Goal: Task Accomplishment & Management: Complete application form

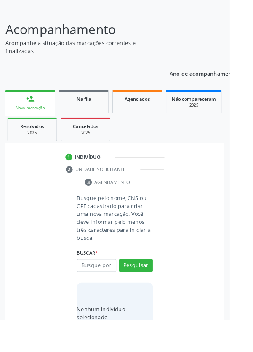
scroll to position [66, 0]
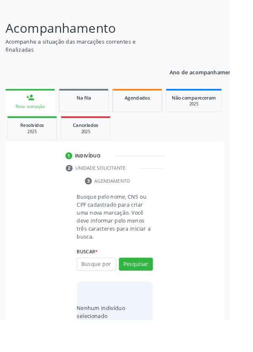
click at [105, 292] on input "text" at bounding box center [106, 291] width 43 height 14
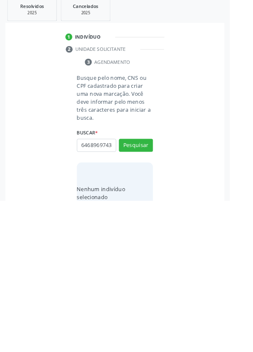
scroll to position [0, 2]
type input "64689697434"
click at [150, 290] on button "Pesquisar" at bounding box center [149, 291] width 37 height 14
type input "64689697434"
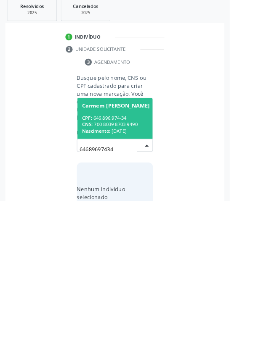
scroll to position [66, 0]
click at [114, 262] on div "CPF: 646.896.974-34" at bounding box center [127, 261] width 74 height 7
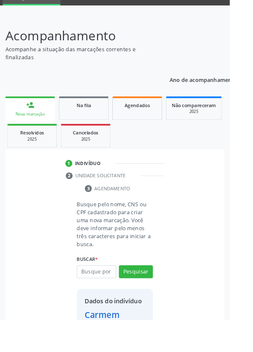
scroll to position [48, 0]
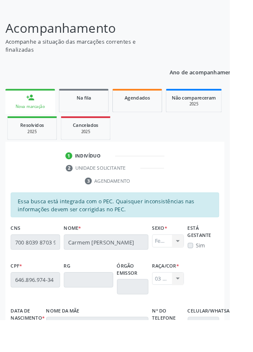
scroll to position [200, 0]
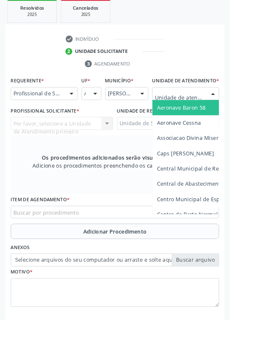
scroll to position [203, 0]
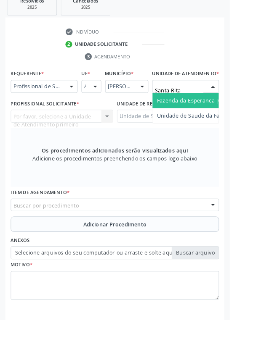
type input "Santa Rita"
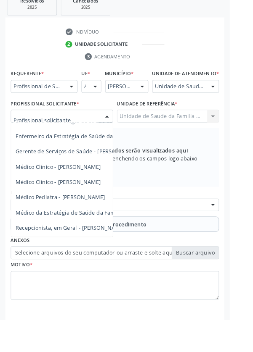
scroll to position [76, 0]
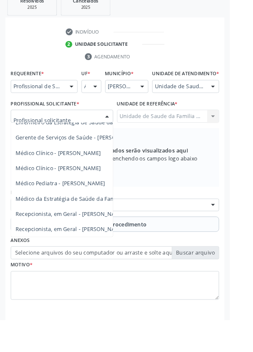
click at [102, 223] on span "Médico da Estratégia de Saúde da Família - [PERSON_NAME]" at bounding box center [102, 219] width 171 height 8
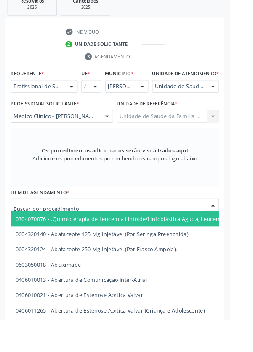
scroll to position [203, 0]
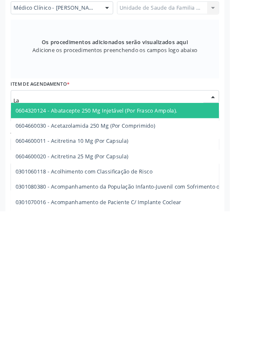
type input "Lab"
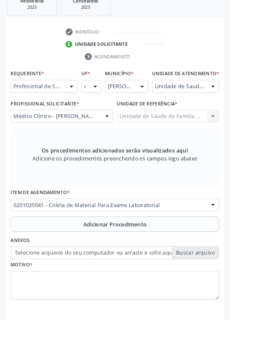
click at [57, 251] on button "Adicionar Procedimento" at bounding box center [126, 247] width 229 height 17
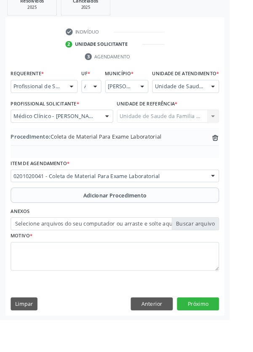
scroll to position [175, 0]
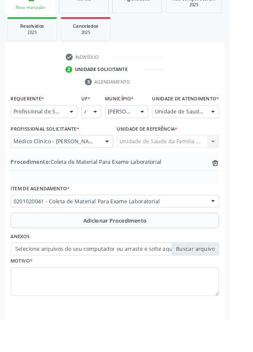
click at [55, 282] on label "Selecione arquivos do seu computador ou arraste e solte aqui" at bounding box center [126, 274] width 229 height 14
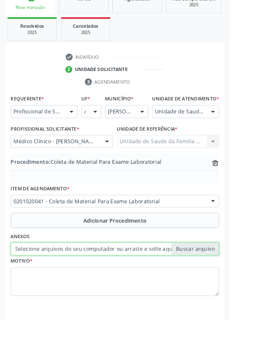
click at [55, 282] on input "Selecione arquivos do seu computador ou arraste e solte aqui" at bounding box center [126, 274] width 229 height 14
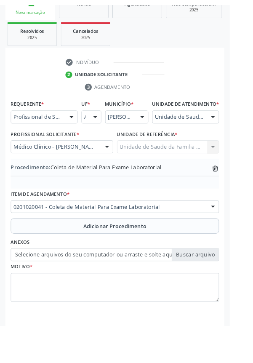
scroll to position [164, 0]
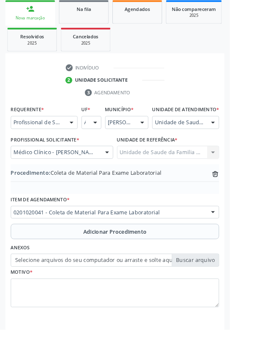
type input "C:\fakepath\17600937704714595742710722860461.jpg"
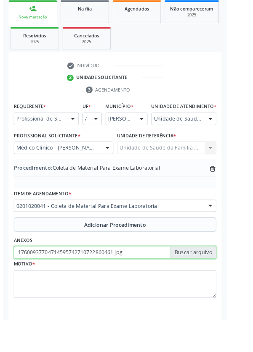
scroll to position [175, 0]
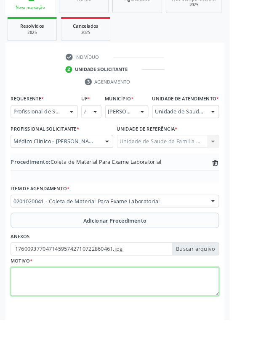
click at [45, 321] on textarea at bounding box center [126, 311] width 229 height 32
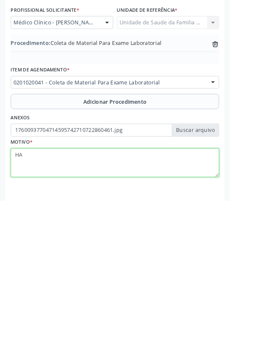
type textarea "HAS"
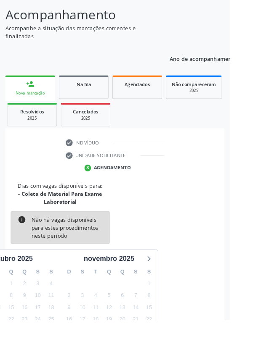
scroll to position [79, 0]
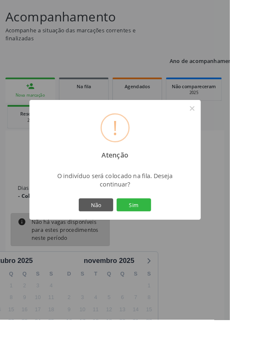
click at [160, 233] on button "Sim" at bounding box center [147, 226] width 38 height 14
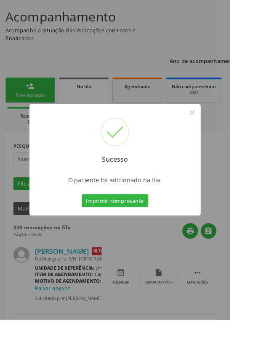
scroll to position [0, 0]
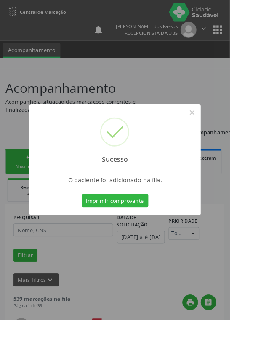
click at [127, 228] on button "Imprimir comprovante" at bounding box center [126, 221] width 73 height 14
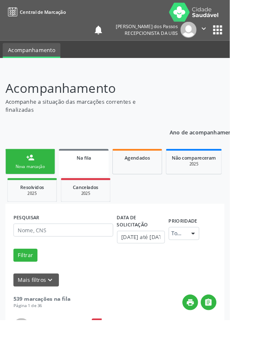
click at [24, 180] on div "Nova marcação" at bounding box center [33, 183] width 42 height 6
click at [25, 180] on div "Nova marcação" at bounding box center [33, 183] width 42 height 6
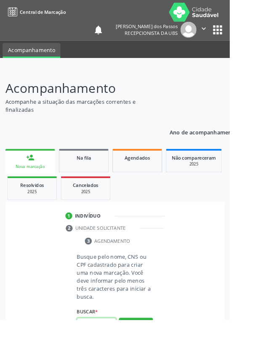
click at [111, 352] on input "text" at bounding box center [106, 357] width 43 height 14
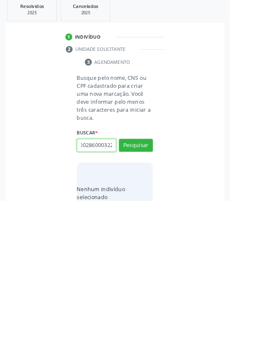
scroll to position [0, 15]
type input "708002860003223"
click at [149, 294] on button "Pesquisar" at bounding box center [149, 291] width 37 height 14
type input "708002860003223"
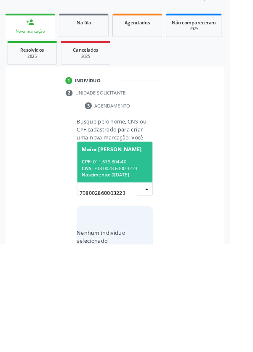
scroll to position [66, 0]
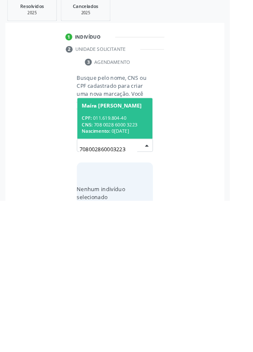
click at [119, 272] on span "Nascimento:" at bounding box center [105, 275] width 31 height 7
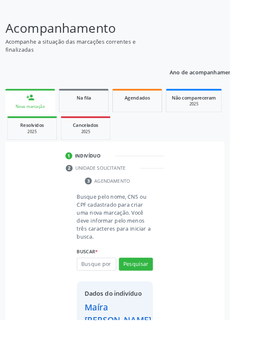
scroll to position [62, 0]
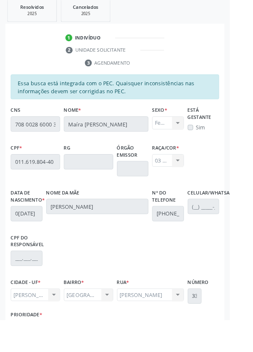
scroll to position [200, 0]
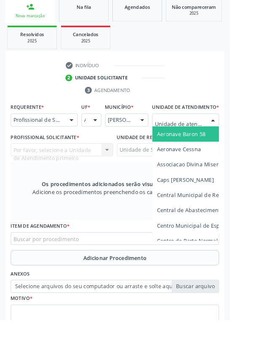
scroll to position [203, 0]
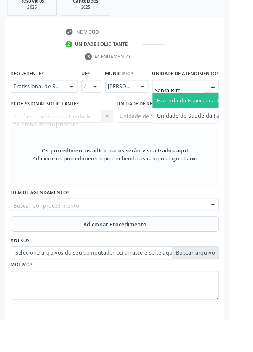
type input "Santa Rita"
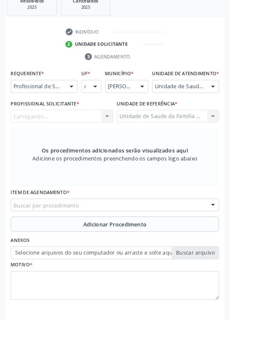
click at [75, 135] on div "Carregando... Nenhum resultado encontrado para: " " Não há nenhuma opção para s…" at bounding box center [68, 128] width 113 height 14
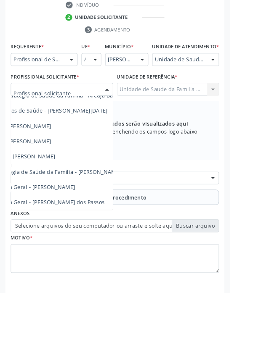
scroll to position [76, 56]
click at [104, 236] on span "Recepcionista, em Geral - [PERSON_NAME]" at bounding box center [62, 236] width 212 height 17
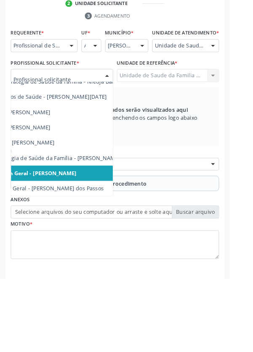
scroll to position [203, 0]
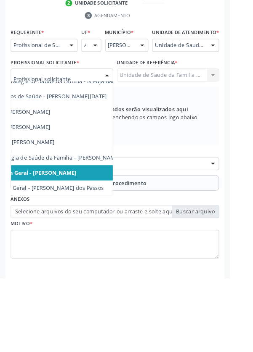
click at [100, 223] on span "Médico da Estratégia de Saúde da Família - [PERSON_NAME]" at bounding box center [46, 219] width 171 height 8
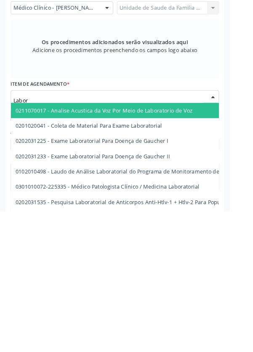
type input "Labora"
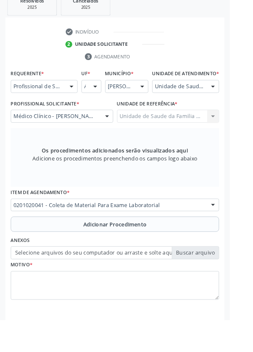
click at [41, 251] on button "Adicionar Procedimento" at bounding box center [126, 247] width 229 height 17
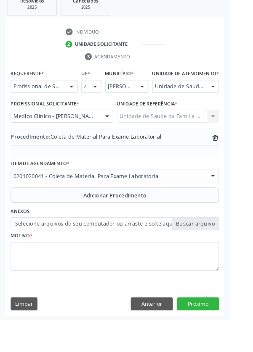
scroll to position [175, 0]
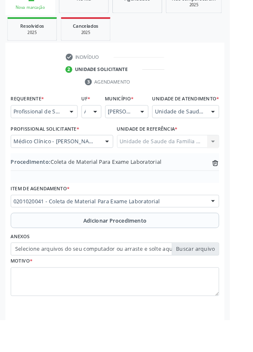
click at [39, 282] on label "Selecione arquivos do seu computador ou arraste e solte aqui" at bounding box center [126, 274] width 229 height 14
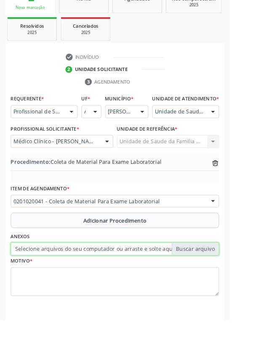
click at [39, 282] on input "Selecione arquivos do seu computador ou arraste e solte aqui" at bounding box center [126, 274] width 229 height 14
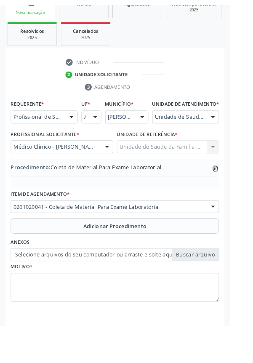
scroll to position [164, 0]
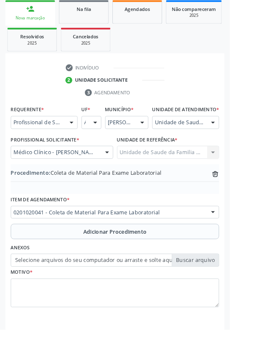
type input "C:\fakepath\17600940268132762026086912749894.jpg"
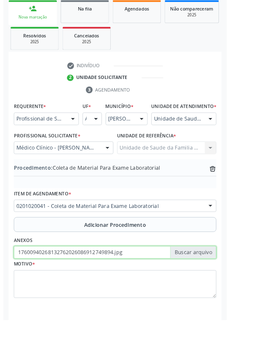
scroll to position [175, 0]
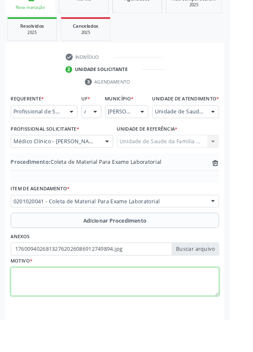
click at [52, 311] on textarea at bounding box center [126, 311] width 229 height 32
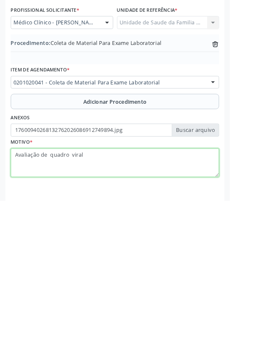
type textarea "Avaliação de quadro viral"
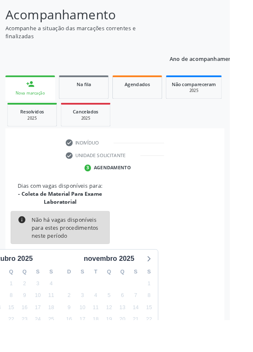
scroll to position [79, 0]
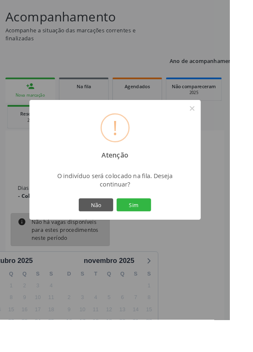
click at [160, 233] on button "Sim" at bounding box center [147, 226] width 38 height 14
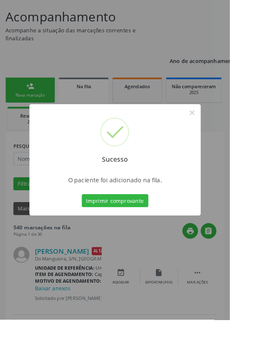
scroll to position [0, 0]
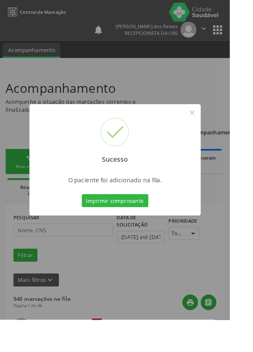
click at [131, 228] on button "Imprimir comprovante" at bounding box center [126, 221] width 73 height 14
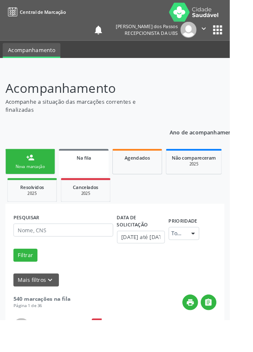
click at [26, 178] on link "person_add Nova marcação" at bounding box center [33, 178] width 55 height 28
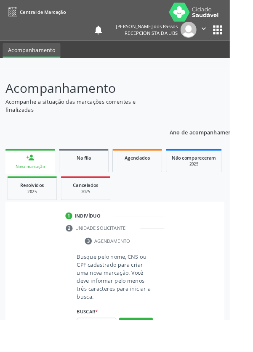
click at [30, 180] on link "person_add Nova marcação" at bounding box center [33, 178] width 55 height 28
click at [105, 352] on input "text" at bounding box center [106, 357] width 43 height 14
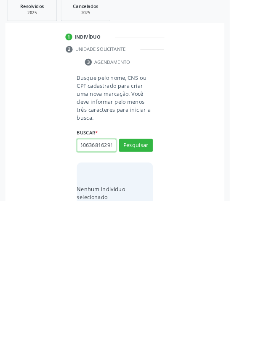
scroll to position [0, 15]
type input "704506368162913"
click at [144, 291] on button "Pesquisar" at bounding box center [149, 291] width 37 height 14
type input "704506368162913"
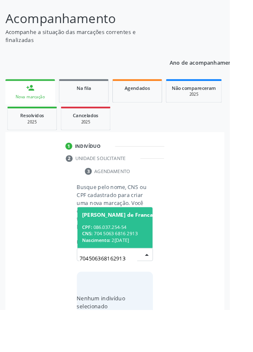
scroll to position [66, 0]
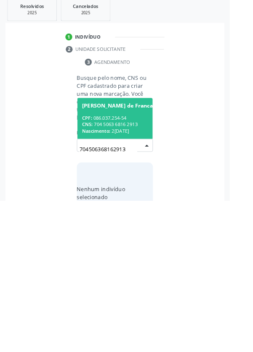
click at [120, 273] on span "Nascimento:" at bounding box center [105, 275] width 31 height 7
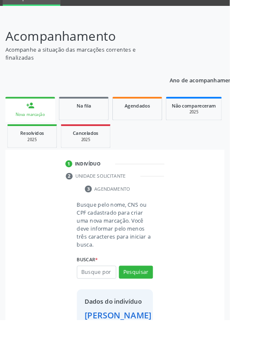
scroll to position [48, 0]
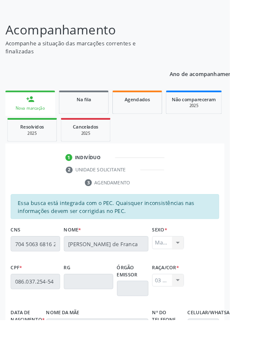
scroll to position [200, 0]
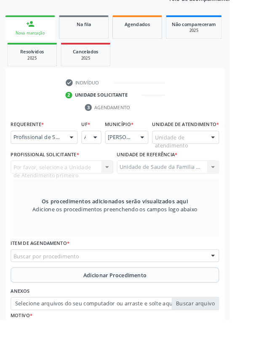
scroll to position [0, 0]
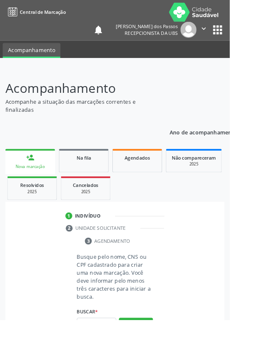
click at [102, 352] on input "text" at bounding box center [106, 357] width 43 height 14
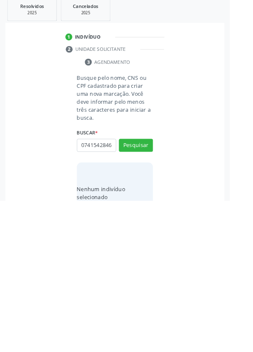
scroll to position [0, 2]
type input "07415428463"
click at [144, 286] on button "Pesquisar" at bounding box center [149, 291] width 37 height 14
type input "07415428463"
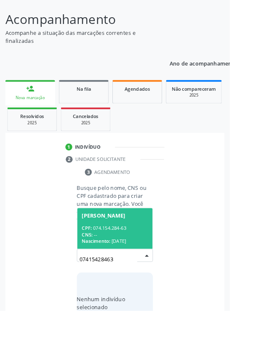
scroll to position [66, 0]
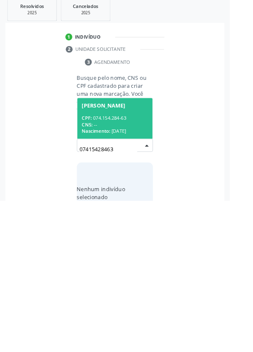
click at [112, 272] on span "Nascimento:" at bounding box center [105, 275] width 31 height 7
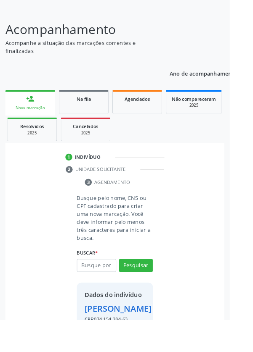
scroll to position [62, 0]
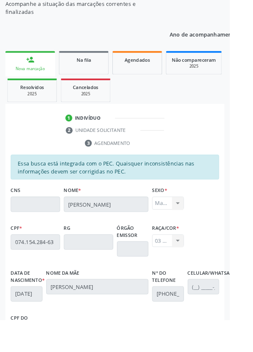
scroll to position [200, 0]
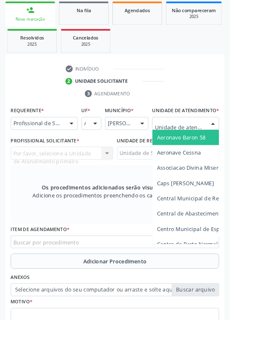
scroll to position [203, 0]
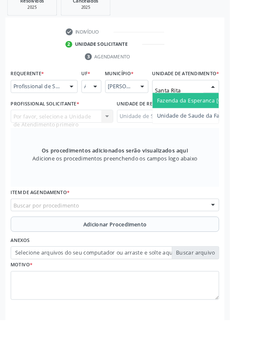
type input "Santa Rita"
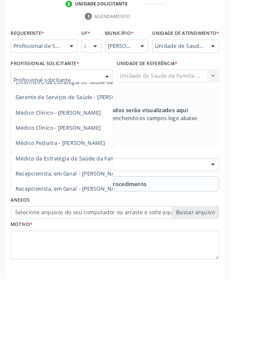
click at [96, 223] on span "Médico da Estratégia de Saúde da Família - [PERSON_NAME]" at bounding box center [102, 219] width 171 height 8
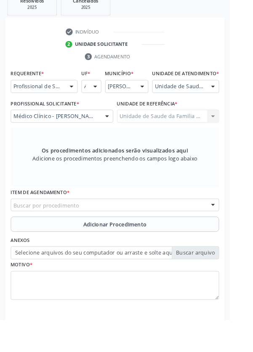
click at [90, 233] on div "Buscar por procedimento" at bounding box center [126, 226] width 229 height 14
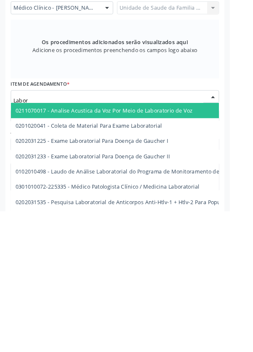
type input "Labora"
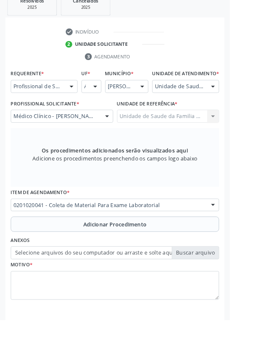
click at [48, 254] on button "Adicionar Procedimento" at bounding box center [126, 247] width 229 height 17
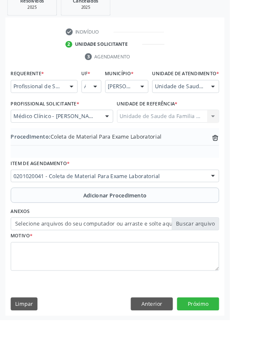
scroll to position [175, 0]
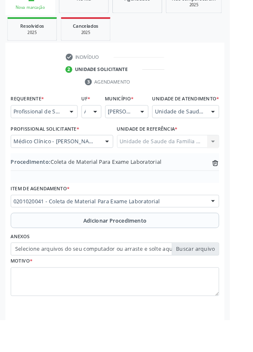
click at [30, 246] on button "Adicionar Procedimento" at bounding box center [126, 243] width 229 height 17
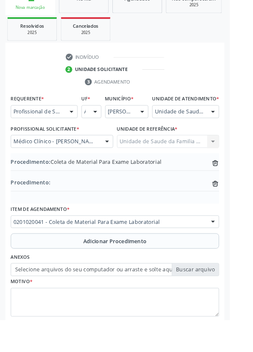
scroll to position [198, 0]
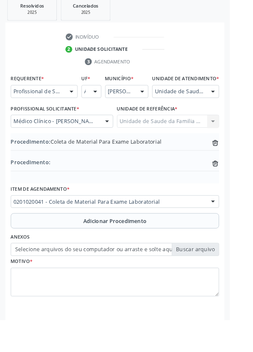
click at [238, 185] on icon "trash-outline icon" at bounding box center [237, 180] width 8 height 8
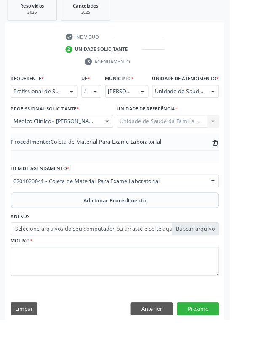
scroll to position [175, 0]
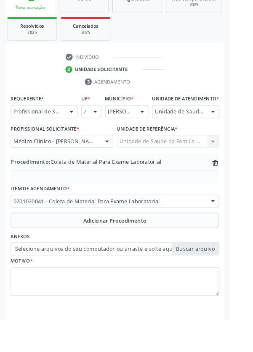
click at [29, 282] on label "Selecione arquivos do seu computador ou arraste e solte aqui" at bounding box center [126, 274] width 229 height 14
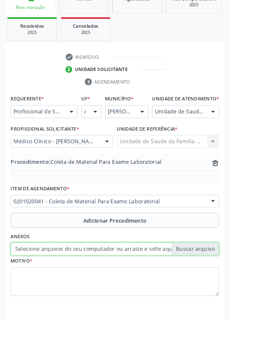
click at [29, 282] on input "Selecione arquivos do seu computador ou arraste e solte aqui" at bounding box center [126, 274] width 229 height 14
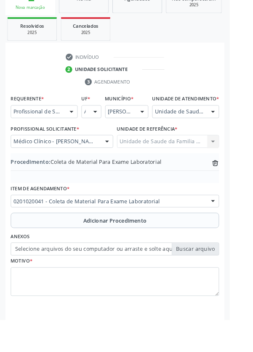
click at [70, 280] on label "Selecione arquivos do seu computador ou arraste e solte aqui" at bounding box center [126, 274] width 229 height 14
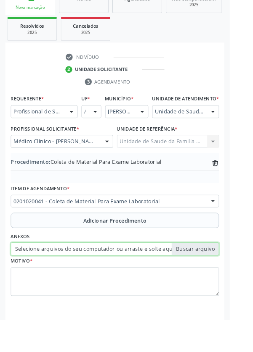
click at [70, 280] on input "Selecione arquivos do seu computador ou arraste e solte aqui" at bounding box center [126, 274] width 229 height 14
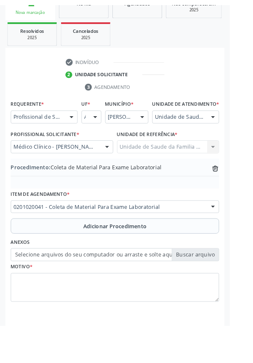
scroll to position [164, 0]
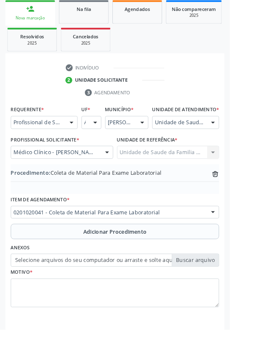
type input "C:\fakepath\17600951430786158389366492267035.jpg"
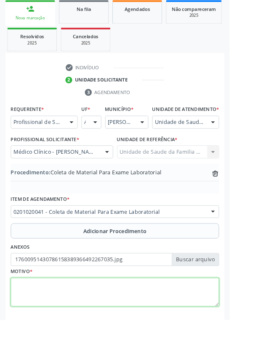
click at [85, 334] on textarea at bounding box center [126, 322] width 229 height 32
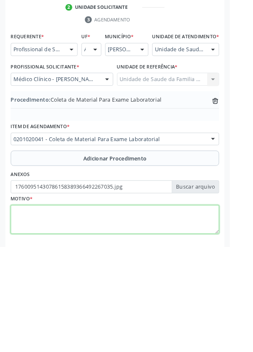
scroll to position [175, 0]
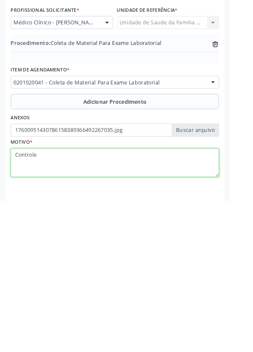
type textarea "Controle"
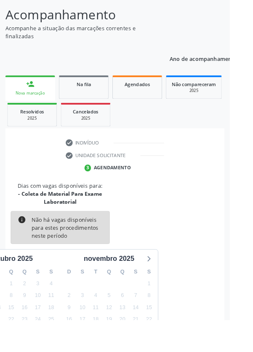
scroll to position [79, 0]
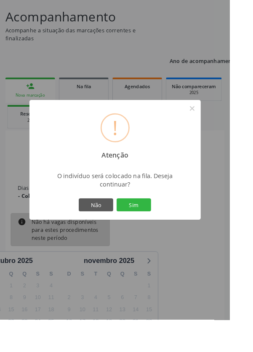
click at [166, 233] on button "Sim" at bounding box center [147, 226] width 38 height 14
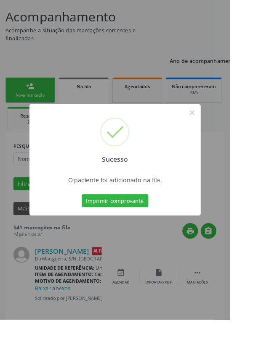
scroll to position [0, 0]
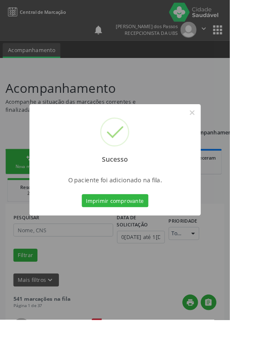
click at [138, 228] on button "Imprimir comprovante" at bounding box center [126, 221] width 73 height 14
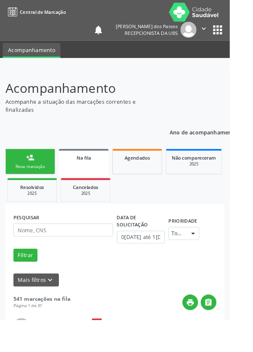
click at [25, 177] on link "person_add Nova marcação" at bounding box center [33, 178] width 55 height 28
click at [19, 180] on link "person_add Nova marcação" at bounding box center [33, 178] width 55 height 28
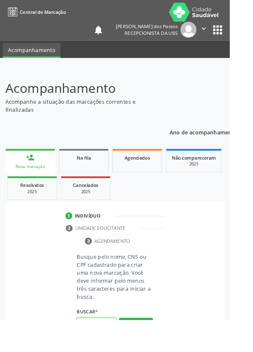
click at [99, 352] on input "text" at bounding box center [106, 357] width 43 height 14
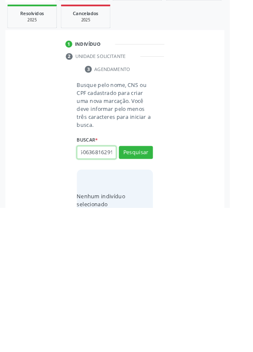
scroll to position [0, 12]
type input "70506368162913"
click at [150, 292] on button "Pesquisar" at bounding box center [149, 291] width 37 height 14
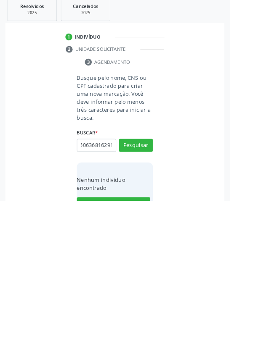
scroll to position [0, 15]
type input "704506368162913"
click at [146, 292] on button "Pesquisar" at bounding box center [149, 291] width 37 height 14
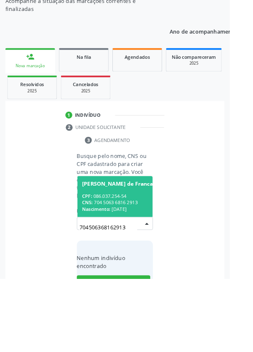
scroll to position [66, 0]
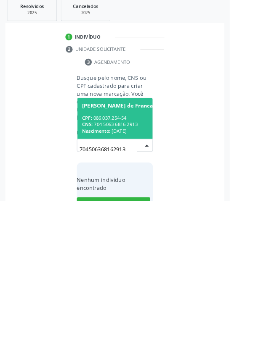
click at [116, 272] on span "Nascimento:" at bounding box center [105, 275] width 31 height 7
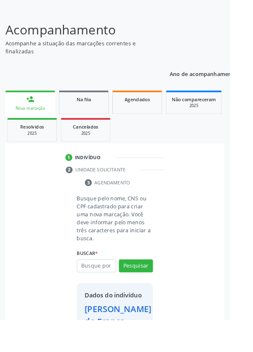
scroll to position [48, 0]
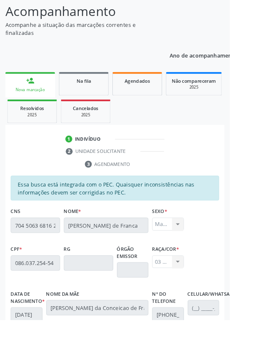
scroll to position [200, 0]
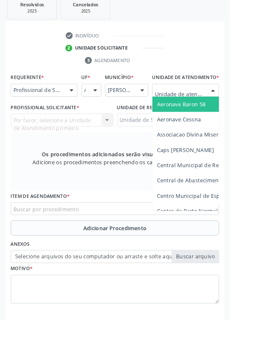
scroll to position [203, 0]
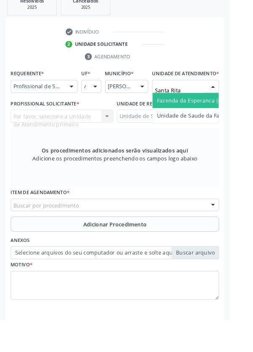
type input "Santa Rita"
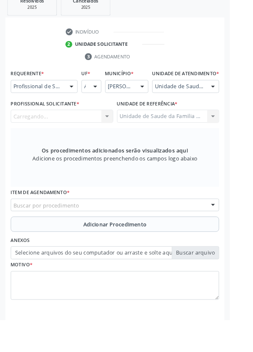
click at [62, 135] on div "Carregando... Nenhum resultado encontrado para: " " Não há nenhuma opção para s…" at bounding box center [68, 128] width 113 height 14
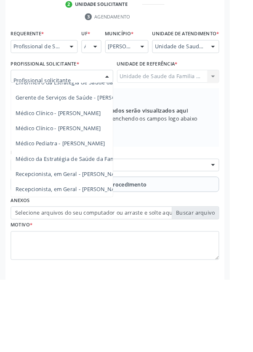
click at [103, 223] on span "Médico da Estratégia de Saúde da Família - [PERSON_NAME]" at bounding box center [102, 219] width 171 height 8
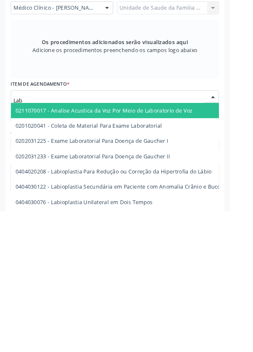
type input "Labo"
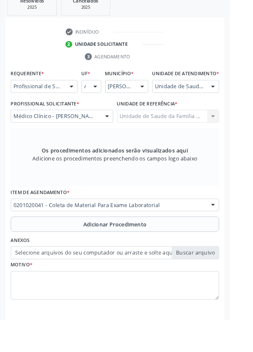
click at [48, 256] on button "Adicionar Procedimento" at bounding box center [126, 247] width 229 height 17
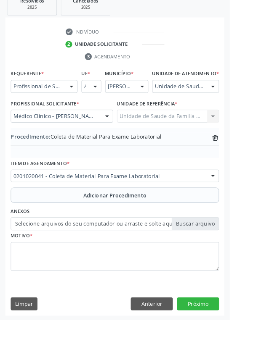
scroll to position [175, 0]
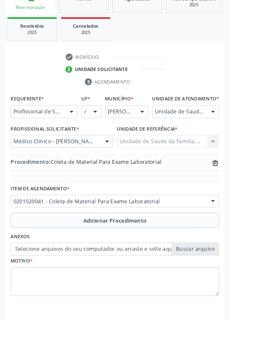
click at [54, 282] on label "Selecione arquivos do seu computador ou arraste e solte aqui" at bounding box center [126, 274] width 229 height 14
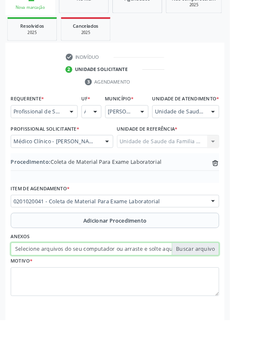
click at [54, 282] on input "Selecione arquivos do seu computador ou arraste e solte aqui" at bounding box center [126, 274] width 229 height 14
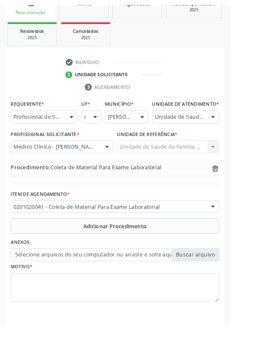
scroll to position [164, 0]
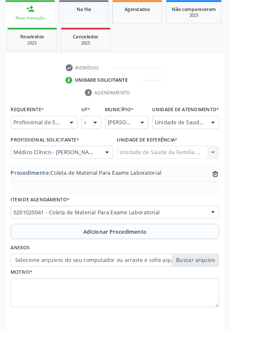
type input "C:\fakepath\17600955527724192913132920526081.jpg"
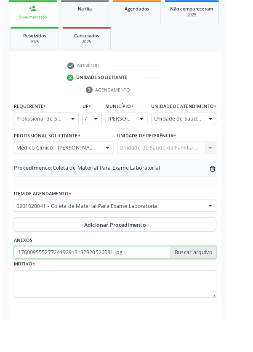
scroll to position [175, 0]
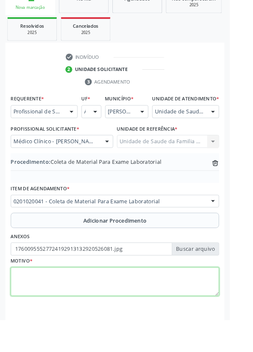
click at [45, 319] on textarea at bounding box center [126, 311] width 229 height 32
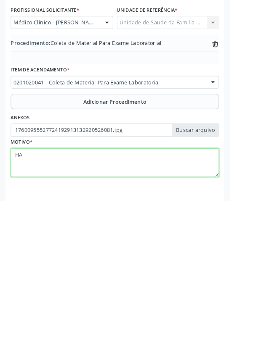
type textarea "HAS"
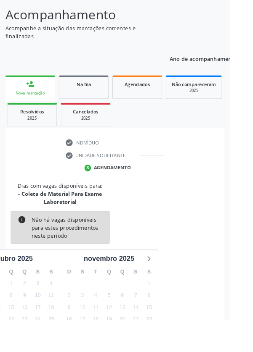
scroll to position [79, 0]
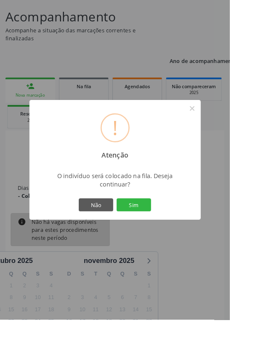
click at [158, 233] on button "Sim" at bounding box center [147, 226] width 38 height 14
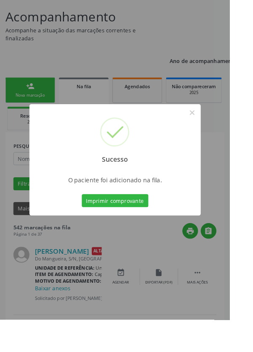
scroll to position [0, 0]
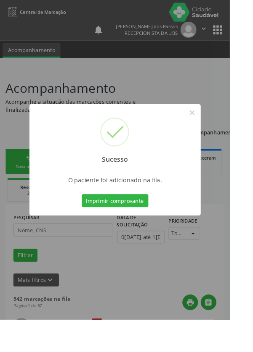
click at [132, 228] on button "Imprimir comprovante" at bounding box center [126, 221] width 73 height 14
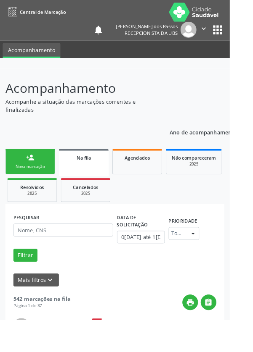
click at [28, 179] on link "person_add Nova marcação" at bounding box center [33, 178] width 55 height 28
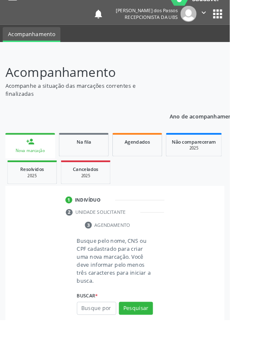
scroll to position [21, 0]
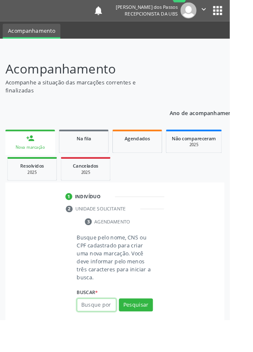
click at [108, 337] on input "text" at bounding box center [106, 336] width 43 height 14
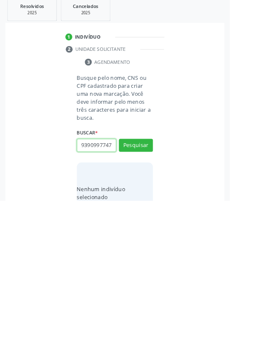
scroll to position [0, 2]
type input "93909977472"
click at [142, 287] on button "Pesquisar" at bounding box center [149, 291] width 37 height 14
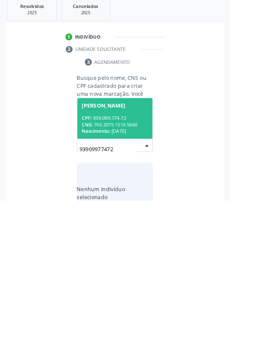
click at [111, 262] on div "CPF: 939.099.774-72" at bounding box center [126, 261] width 73 height 7
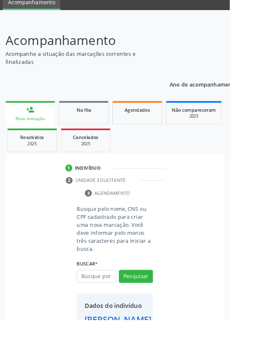
scroll to position [48, 0]
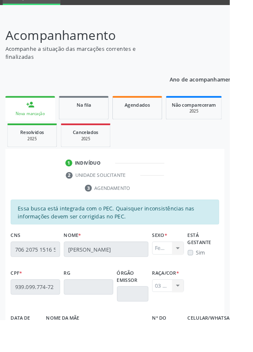
scroll to position [0, 0]
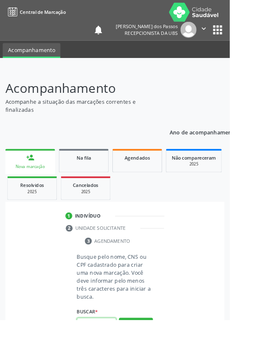
click at [100, 352] on input "text" at bounding box center [106, 357] width 43 height 14
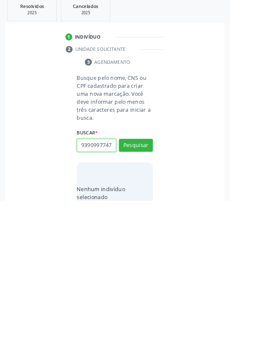
scroll to position [0, 2]
type input "93909977472"
click at [147, 293] on button "Pesquisar" at bounding box center [149, 291] width 37 height 14
type input "93909977472"
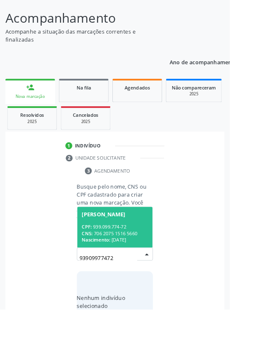
scroll to position [66, 0]
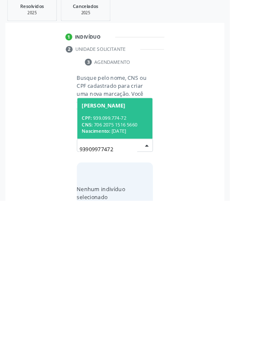
click at [118, 265] on div "CNS: 706 2075 1516 5660" at bounding box center [126, 268] width 73 height 7
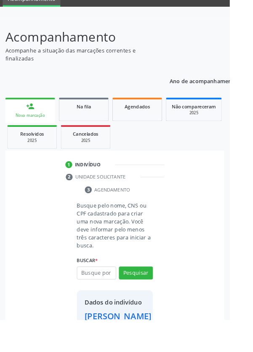
scroll to position [48, 0]
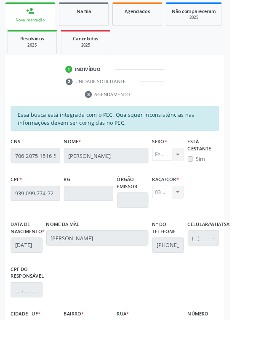
scroll to position [200, 0]
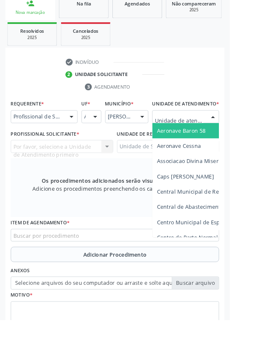
scroll to position [203, 0]
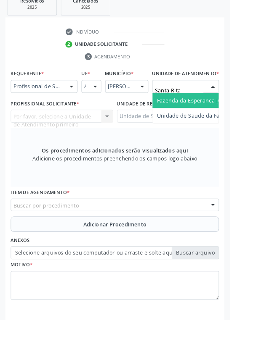
type input "Santa Rita"
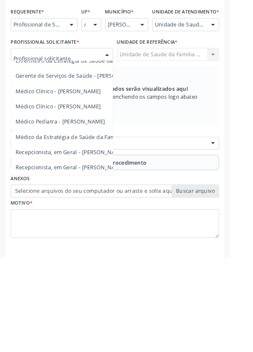
click at [102, 223] on span "Médico da Estratégia de Saúde da Família - [PERSON_NAME]" at bounding box center [102, 219] width 171 height 8
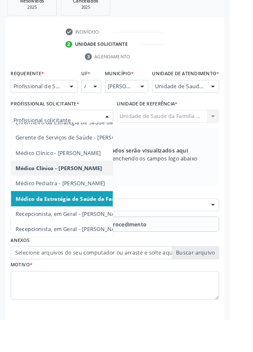
click at [77, 223] on span "Médico da Estratégia de Saúde da Família - [PERSON_NAME]" at bounding box center [104, 219] width 174 height 8
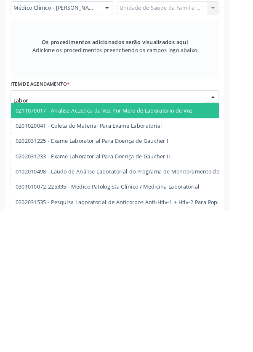
type input "Labora"
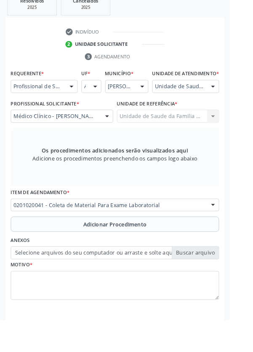
click at [45, 256] on button "Adicionar Procedimento" at bounding box center [126, 247] width 229 height 17
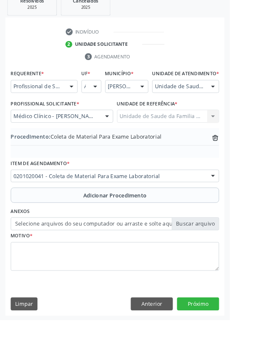
scroll to position [175, 0]
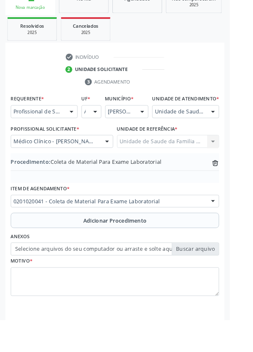
click at [45, 282] on label "Selecione arquivos do seu computador ou arraste e solte aqui" at bounding box center [126, 274] width 229 height 14
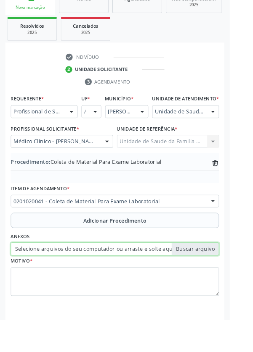
click at [45, 282] on input "Selecione arquivos do seu computador ou arraste e solte aqui" at bounding box center [126, 274] width 229 height 14
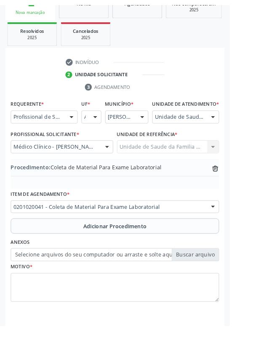
scroll to position [164, 0]
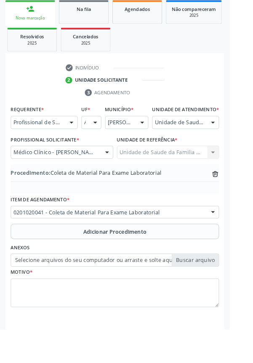
type input "C:\fakepath\17600960779006014448683576959818.jpg"
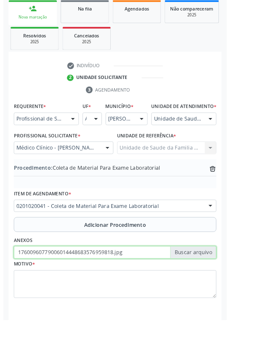
scroll to position [175, 0]
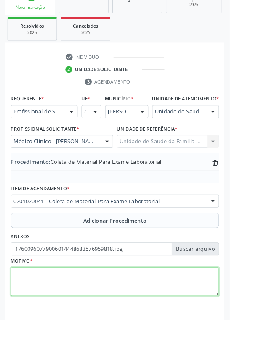
click at [61, 320] on textarea at bounding box center [126, 311] width 229 height 32
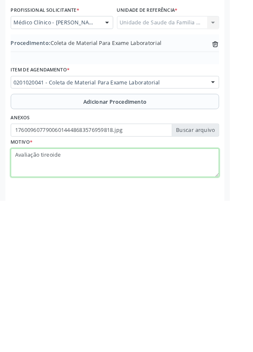
type textarea "Avaliação tireoide"
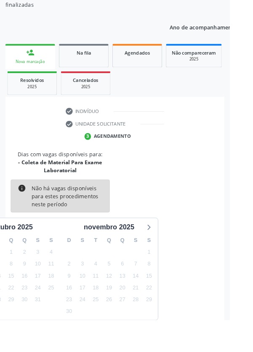
scroll to position [123, 0]
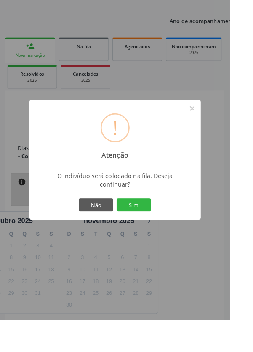
click at [20, 352] on div "! Atenção × O indivíduo será colocado na fila. Deseja continuar? Não Sim" at bounding box center [126, 176] width 253 height 352
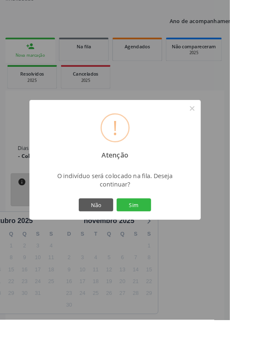
click at [156, 233] on button "Sim" at bounding box center [147, 226] width 38 height 14
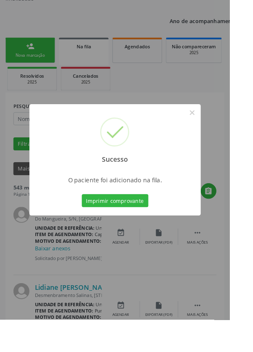
scroll to position [0, 0]
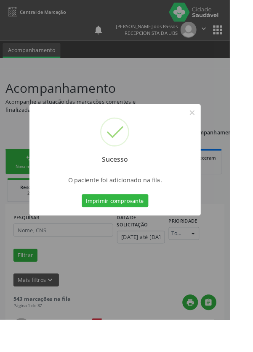
click at [124, 228] on button "Imprimir comprovante" at bounding box center [126, 221] width 73 height 14
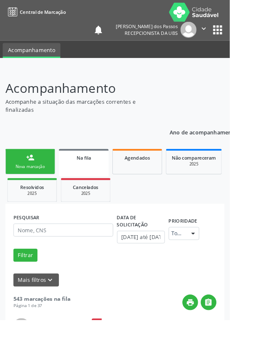
click at [26, 188] on link "person_add Nova marcação" at bounding box center [33, 178] width 55 height 28
click at [30, 183] on div "Nova marcação" at bounding box center [33, 183] width 42 height 6
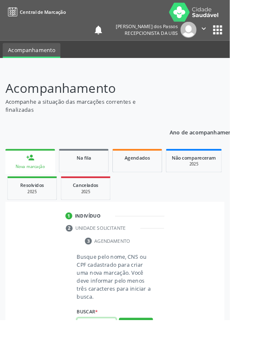
click at [99, 352] on input "text" at bounding box center [106, 357] width 43 height 14
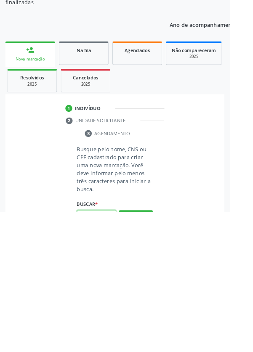
scroll to position [66, 0]
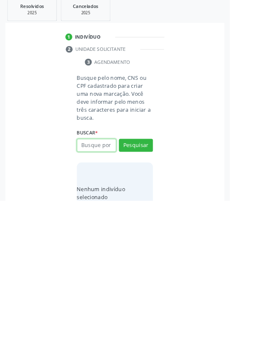
click at [94, 293] on input "text" at bounding box center [106, 291] width 43 height 14
type input "107208063484216"
click at [146, 286] on button "Pesquisar" at bounding box center [149, 291] width 37 height 14
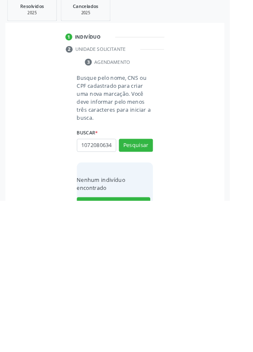
scroll to position [0, 0]
type input "1"
type input "10737784440"
click at [141, 294] on button "Pesquisar" at bounding box center [149, 291] width 37 height 14
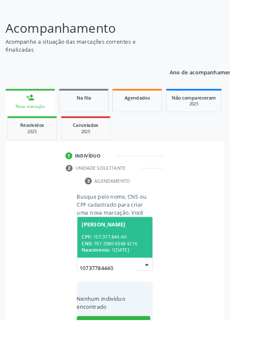
scroll to position [66, 0]
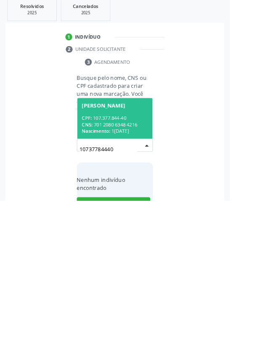
click at [109, 277] on span "Nascimento:" at bounding box center [105, 275] width 31 height 7
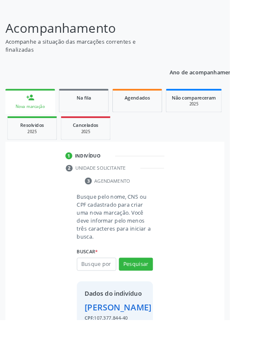
scroll to position [62, 0]
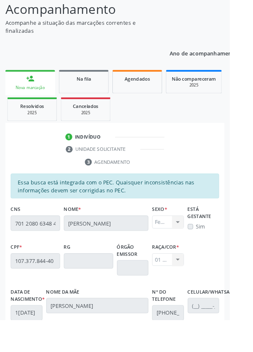
scroll to position [200, 0]
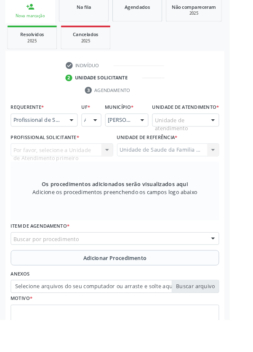
scroll to position [185, 0]
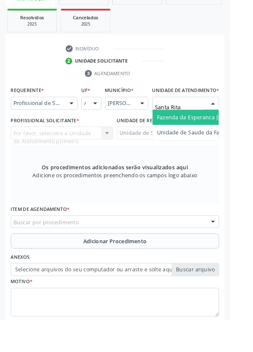
type input "Santa Rita"
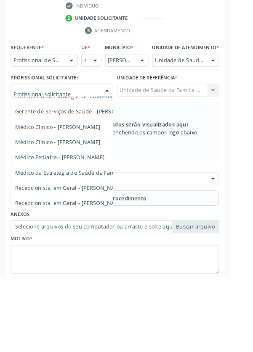
click at [82, 241] on span "Médico da Estratégia de Saúde da Família - [PERSON_NAME]" at bounding box center [101, 237] width 171 height 8
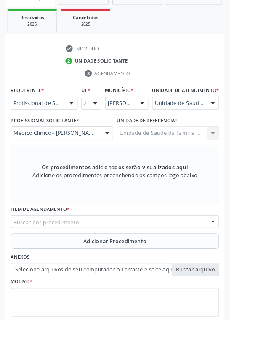
click at [91, 252] on div "Buscar por procedimento" at bounding box center [126, 245] width 229 height 14
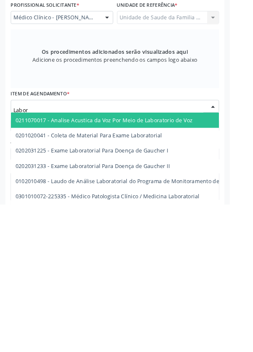
type input "Labora"
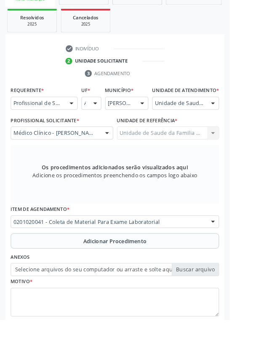
click at [61, 273] on button "Adicionar Procedimento" at bounding box center [126, 265] width 229 height 17
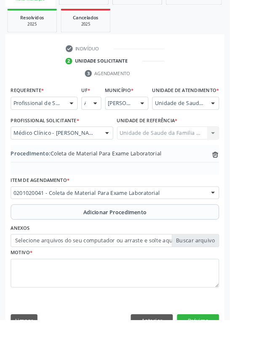
scroll to position [175, 0]
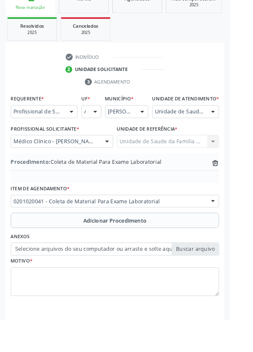
click at [67, 282] on label "Selecione arquivos do seu computador ou arraste e solte aqui" at bounding box center [126, 274] width 229 height 14
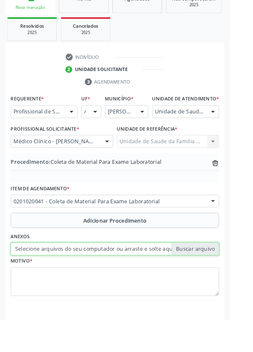
click at [67, 282] on input "Selecione arquivos do seu computador ou arraste e solte aqui" at bounding box center [126, 274] width 229 height 14
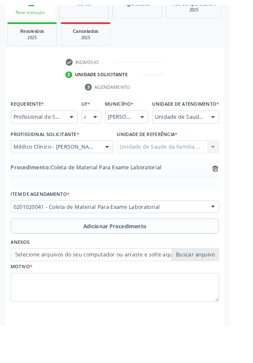
scroll to position [164, 0]
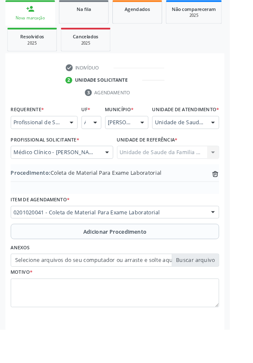
type input "C:\fakepath\17600965517014868405555288810671.jpg"
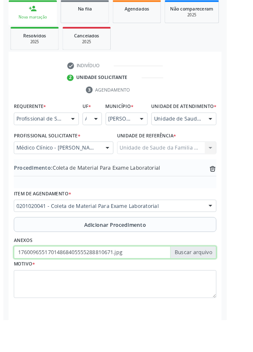
scroll to position [175, 0]
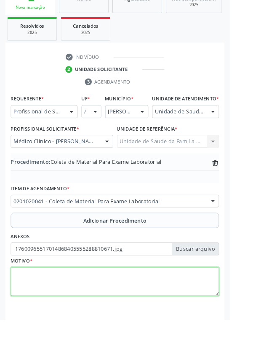
click at [47, 319] on textarea at bounding box center [126, 311] width 229 height 32
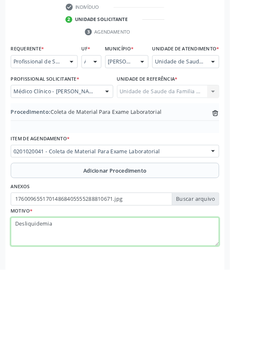
type textarea "Desliquidemia"
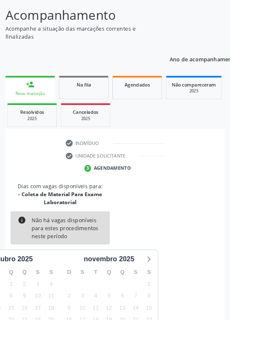
scroll to position [79, 0]
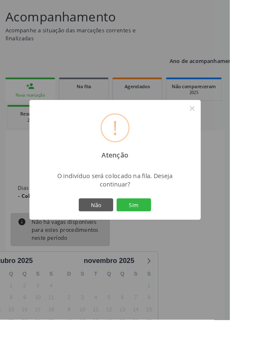
click at [160, 233] on button "Sim" at bounding box center [147, 226] width 38 height 14
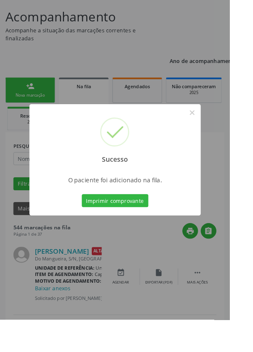
scroll to position [0, 0]
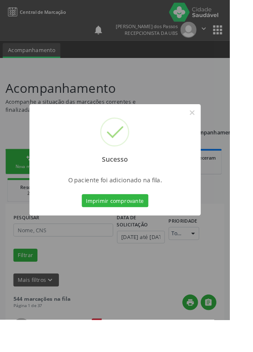
click at [127, 228] on button "Imprimir comprovante" at bounding box center [126, 221] width 73 height 14
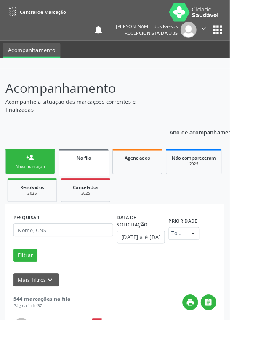
click at [31, 175] on div "person_add" at bounding box center [33, 173] width 9 height 9
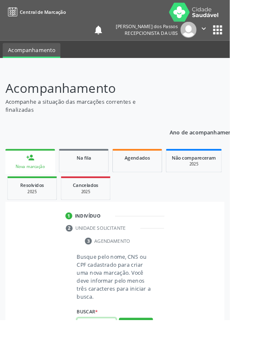
click at [103, 352] on input "text" at bounding box center [106, 357] width 43 height 14
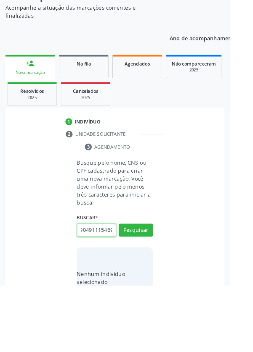
scroll to position [0, 15]
type input "700904911154698"
click at [150, 290] on button "Pesquisar" at bounding box center [149, 291] width 37 height 14
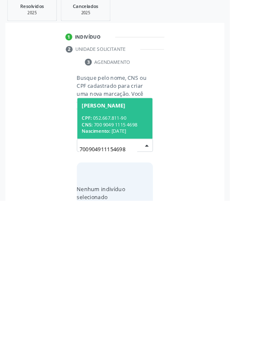
scroll to position [66, 0]
click at [133, 265] on div "CNS: 700 9049 1115 4698" at bounding box center [126, 268] width 73 height 7
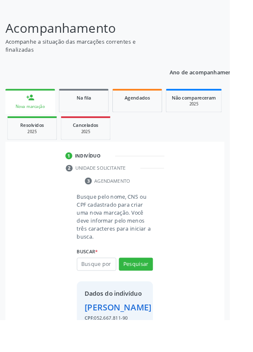
scroll to position [93, 0]
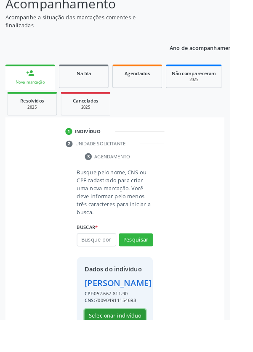
click at [123, 352] on button "Selecionar indivíduo" at bounding box center [126, 348] width 67 height 14
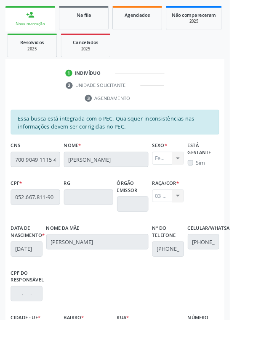
scroll to position [200, 0]
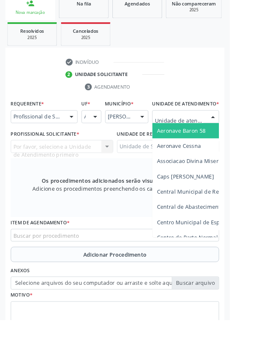
scroll to position [203, 0]
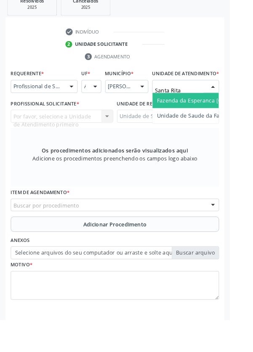
type input "Santa Rita"
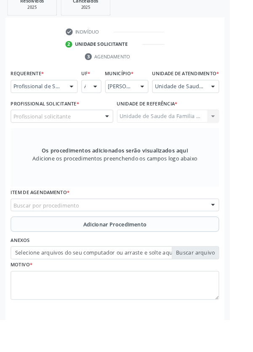
click at [67, 135] on div "Profissional solicitante" at bounding box center [68, 128] width 113 height 14
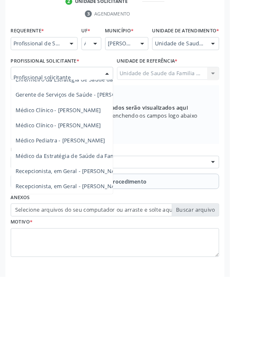
click at [93, 223] on span "Médico da Estratégia de Saúde da Família - [PERSON_NAME]" at bounding box center [102, 219] width 171 height 8
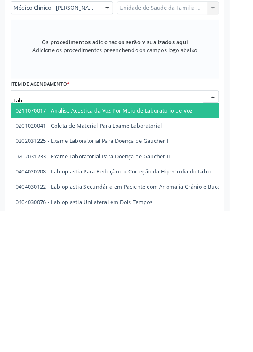
type input "Labo"
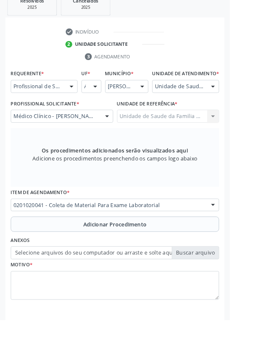
click at [52, 254] on button "Adicionar Procedimento" at bounding box center [126, 247] width 229 height 17
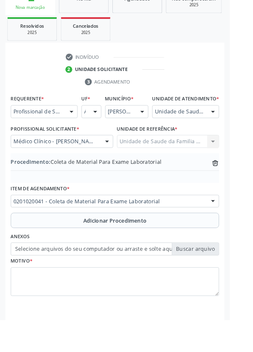
click at [34, 282] on label "Selecione arquivos do seu computador ou arraste e solte aqui" at bounding box center [126, 274] width 229 height 14
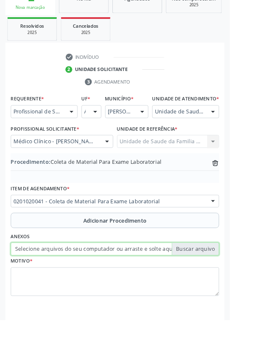
click at [34, 282] on input "Selecione arquivos do seu computador ou arraste e solte aqui" at bounding box center [126, 274] width 229 height 14
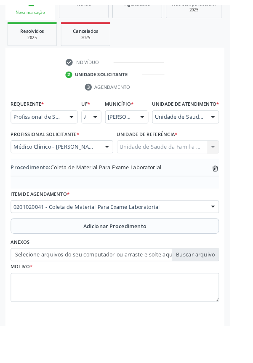
scroll to position [164, 0]
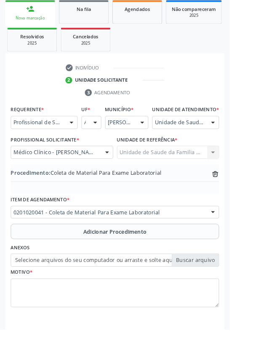
type input "C:\fakepath\17600977861638331317835851312521.jpg"
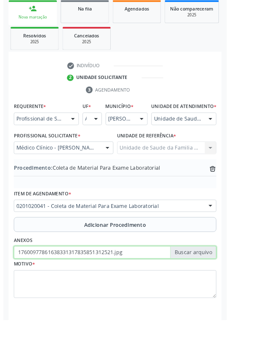
scroll to position [175, 0]
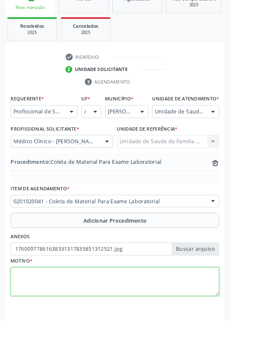
click at [62, 320] on textarea at bounding box center [126, 311] width 229 height 32
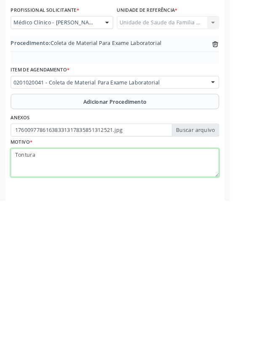
type textarea "Tontura"
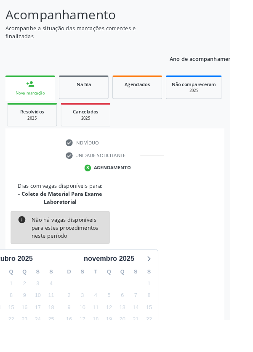
scroll to position [79, 0]
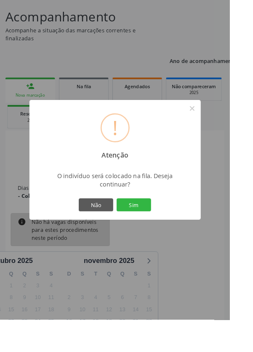
click at [160, 233] on button "Sim" at bounding box center [147, 226] width 38 height 14
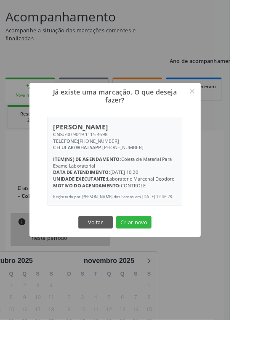
click at [157, 252] on button "Criar novo" at bounding box center [147, 245] width 39 height 14
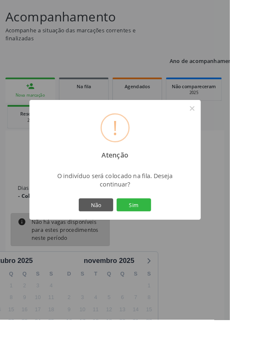
click at [158, 233] on button "Sim" at bounding box center [147, 226] width 38 height 14
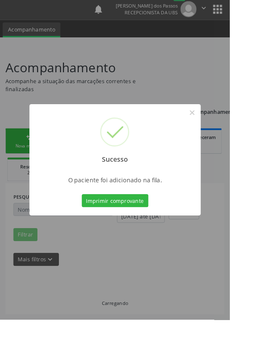
scroll to position [0, 0]
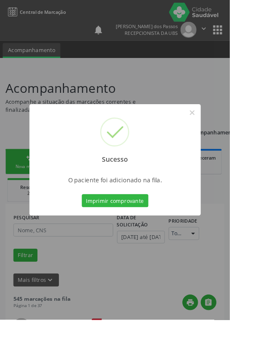
click at [132, 228] on button "Imprimir comprovante" at bounding box center [126, 221] width 73 height 14
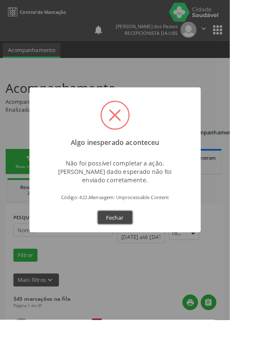
click at [138, 247] on button "Fechar" at bounding box center [127, 240] width 38 height 14
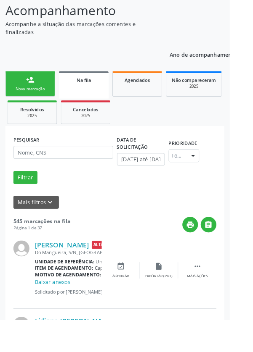
scroll to position [93, 0]
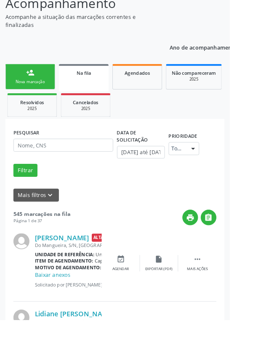
click at [28, 90] on div "Nova marcação" at bounding box center [33, 90] width 42 height 6
click at [24, 32] on p "Acompanhe a situação das marcações correntes e finalizadas" at bounding box center [90, 23] width 169 height 18
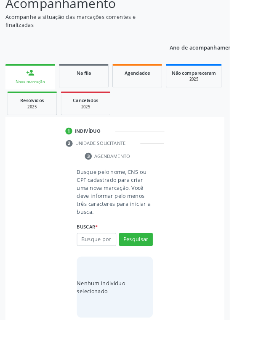
scroll to position [21, 0]
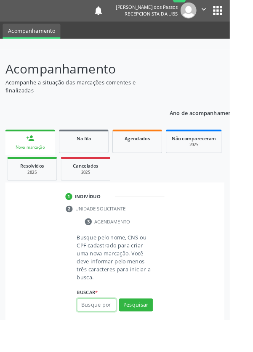
click at [102, 336] on input "text" at bounding box center [106, 336] width 43 height 14
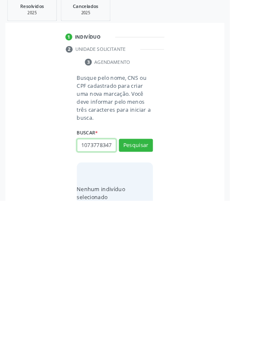
scroll to position [0, 2]
type input "10737783478"
click at [146, 285] on button "Pesquisar" at bounding box center [149, 291] width 37 height 14
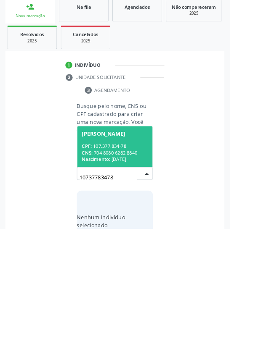
scroll to position [66, 0]
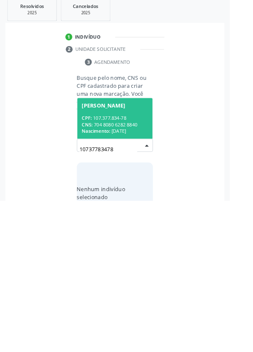
click at [113, 258] on div "CPF: 107.377.834-78" at bounding box center [126, 261] width 73 height 7
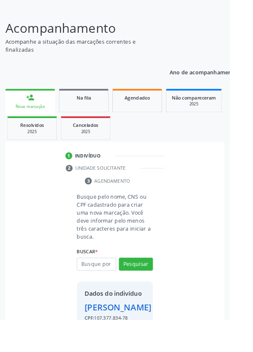
scroll to position [62, 0]
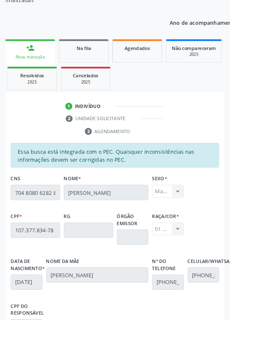
scroll to position [200, 0]
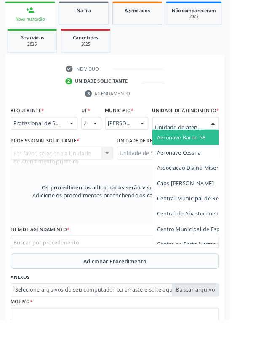
scroll to position [203, 0]
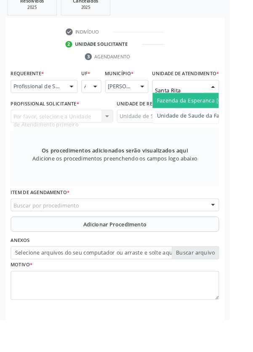
type input "Santa Rita"
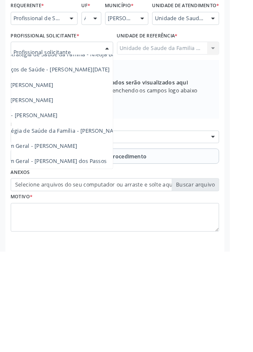
scroll to position [76, 58]
click at [106, 223] on span "Médico da Estratégia de Saúde da Família - [PERSON_NAME]" at bounding box center [45, 219] width 171 height 8
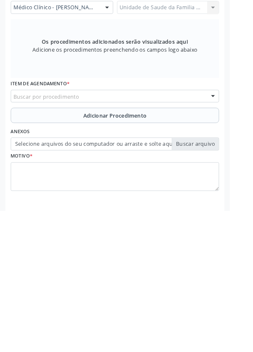
scroll to position [203, 0]
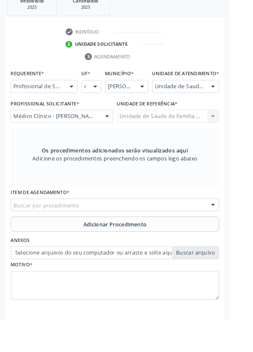
click at [40, 233] on div "Buscar por procedimento" at bounding box center [126, 226] width 229 height 14
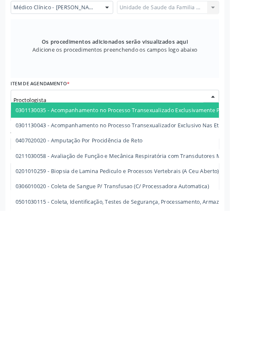
type input "Proctologista"
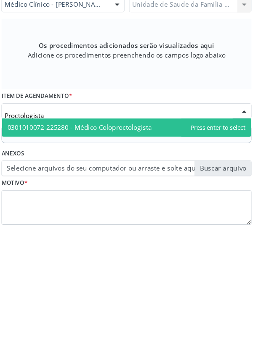
click at [104, 245] on span "0301010072-225280 - Médico Coloproctologista" at bounding box center [83, 241] width 132 height 8
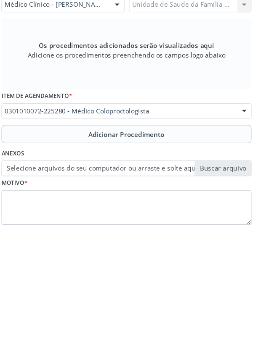
scroll to position [203, 0]
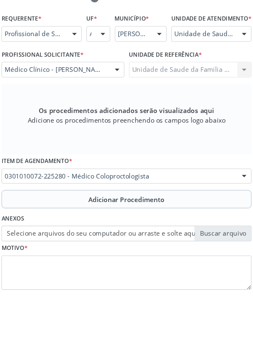
click at [66, 254] on button "Adicionar Procedimento" at bounding box center [126, 247] width 229 height 17
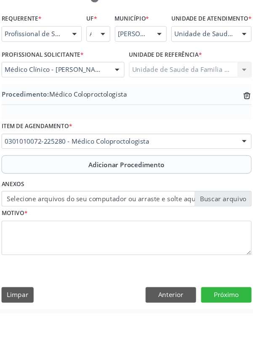
scroll to position [175, 0]
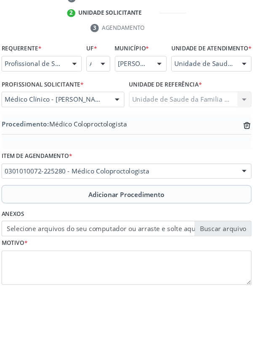
click at [58, 282] on label "Selecione arquivos do seu computador ou arraste e solte aqui" at bounding box center [126, 274] width 229 height 14
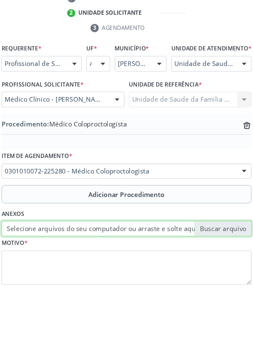
click at [58, 282] on input "Selecione arquivos do seu computador ou arraste e solte aqui" at bounding box center [126, 274] width 229 height 14
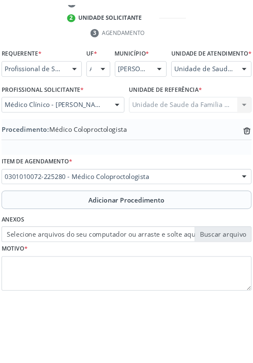
scroll to position [164, 0]
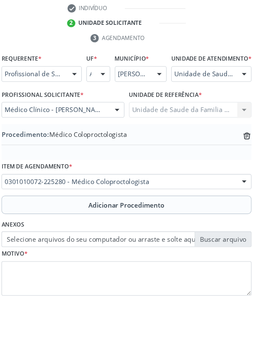
type input "C:\fakepath\17601000287704954166582516634842.jpg"
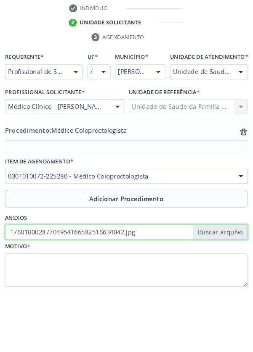
scroll to position [166, 0]
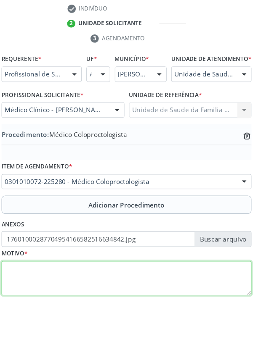
click at [57, 331] on textarea at bounding box center [126, 320] width 229 height 32
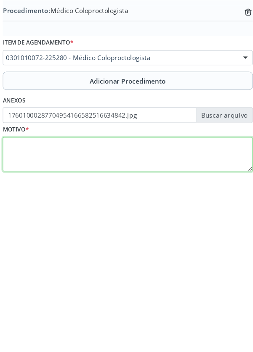
scroll to position [175, 0]
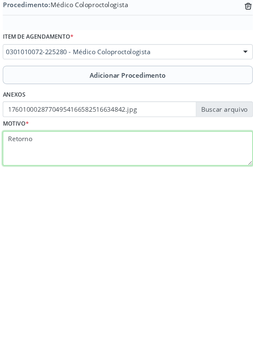
type textarea "Retorno"
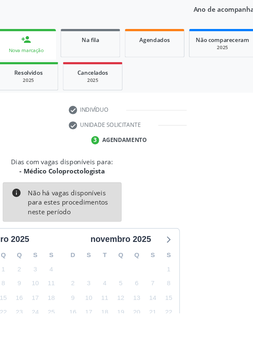
scroll to position [70, 0]
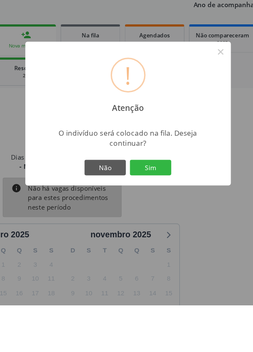
click at [161, 233] on button "Sim" at bounding box center [147, 226] width 38 height 14
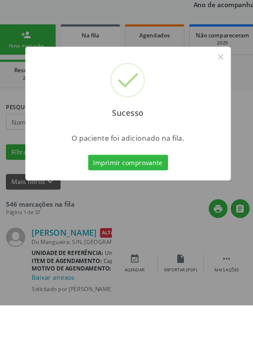
scroll to position [0, 0]
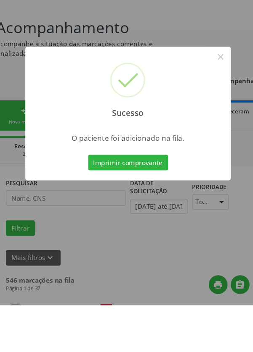
click at [132, 228] on button "Imprimir comprovante" at bounding box center [126, 221] width 73 height 14
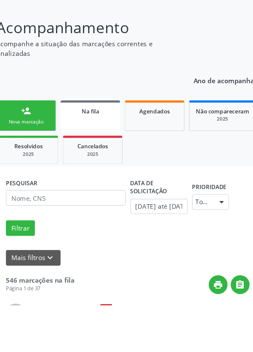
scroll to position [51, 0]
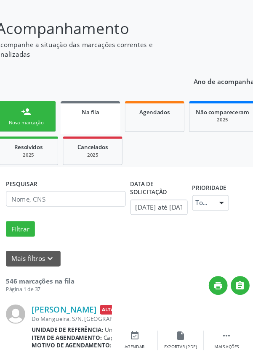
click at [31, 125] on div "person_add" at bounding box center [33, 122] width 9 height 9
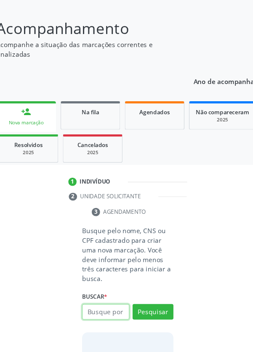
click at [98, 306] on input "text" at bounding box center [106, 306] width 43 height 14
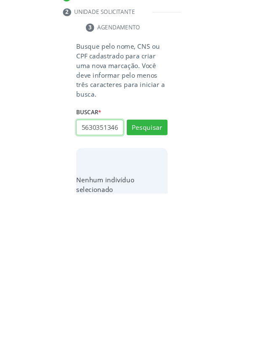
scroll to position [0, 2]
type input "56303513468"
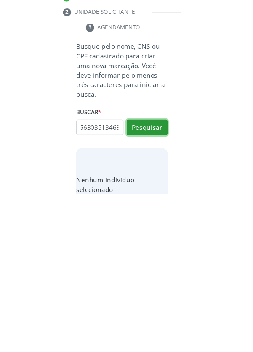
click at [146, 292] on button "Pesquisar" at bounding box center [149, 292] width 37 height 14
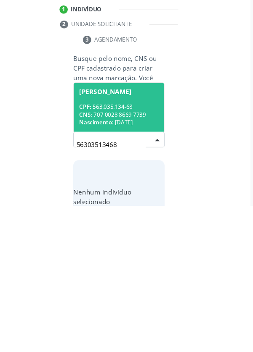
scroll to position [66, 0]
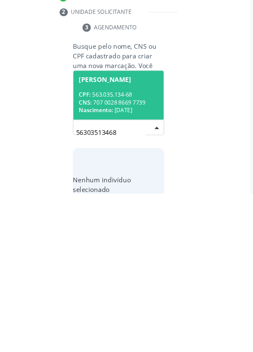
click at [116, 255] on span "[PERSON_NAME] CPF: 563.035.134-68 CNS: 707 0028 8669 7739 Nascimento: [DATE]" at bounding box center [126, 262] width 83 height 45
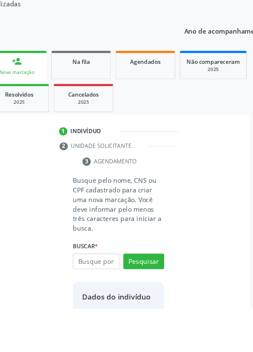
scroll to position [48, 0]
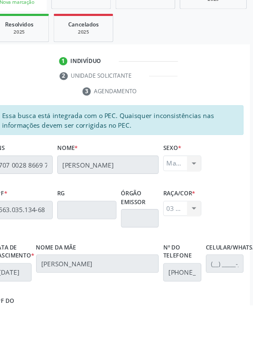
scroll to position [200, 0]
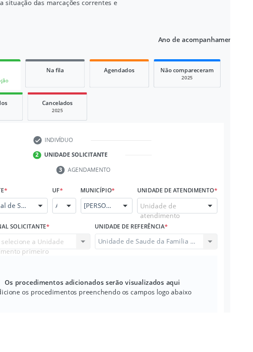
scroll to position [163, 0]
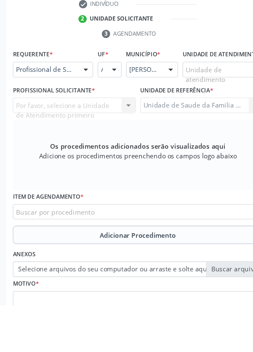
click at [60, 176] on div "Por favor, selecione a Unidade de Atendimento primeiro Nenhum resultado encontr…" at bounding box center [68, 168] width 113 height 14
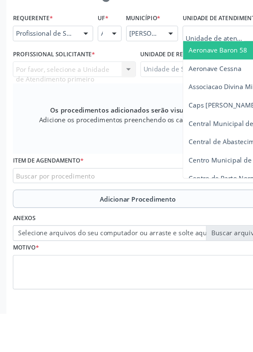
scroll to position [203, 0]
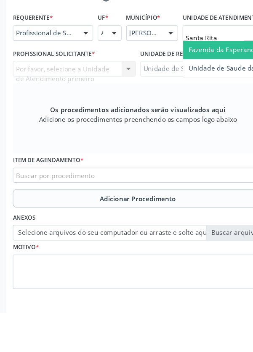
type input "Santa Rita"
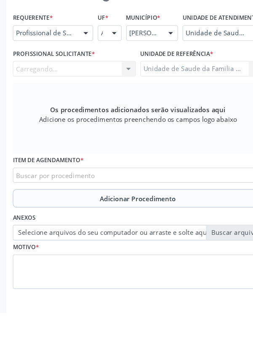
scroll to position [204, 0]
click at [54, 135] on div "Carregando... Nenhum resultado encontrado para: " " Não há nenhuma opção para s…" at bounding box center [68, 128] width 113 height 14
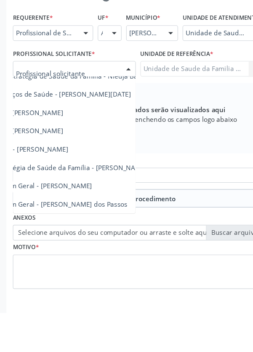
scroll to position [76, 54]
click at [106, 223] on span "Médico da Estratégia de Saúde da Família - [PERSON_NAME]" at bounding box center [48, 219] width 171 height 8
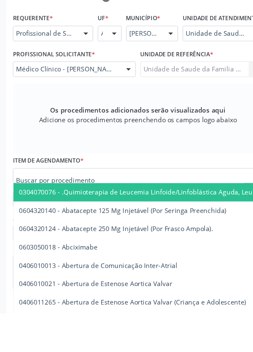
scroll to position [203, 0]
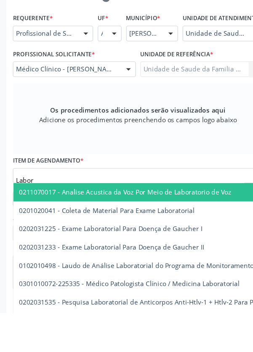
type input "Labora"
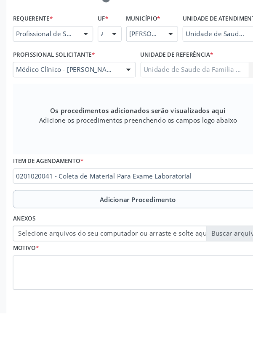
click at [39, 256] on button "Adicionar Procedimento" at bounding box center [126, 247] width 229 height 17
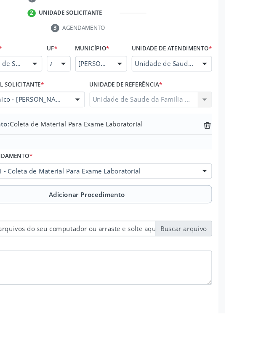
scroll to position [175, 0]
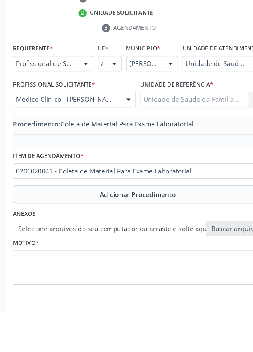
click at [34, 282] on label "Selecione arquivos do seu computador ou arraste e solte aqui" at bounding box center [126, 274] width 229 height 14
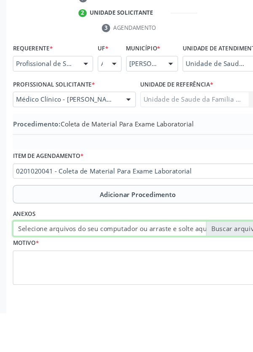
click at [34, 282] on input "Selecione arquivos do seu computador ou arraste e solte aqui" at bounding box center [126, 274] width 229 height 14
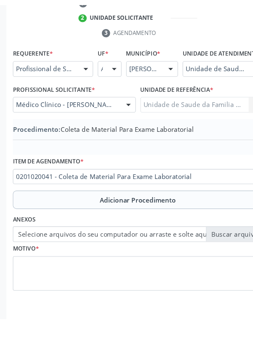
scroll to position [164, 0]
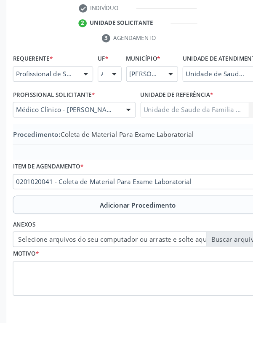
type input "C:\fakepath\1760100627684411396382873228431.jpg"
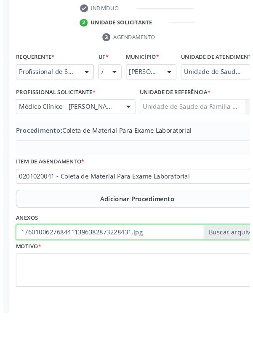
scroll to position [166, 0]
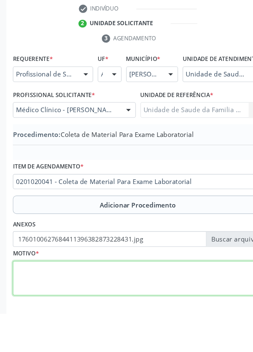
click at [33, 327] on textarea at bounding box center [126, 320] width 229 height 32
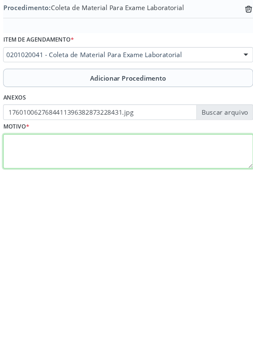
scroll to position [175, 0]
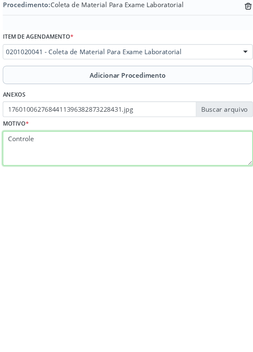
type textarea "Controle"
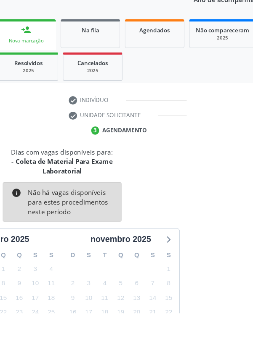
scroll to position [79, 0]
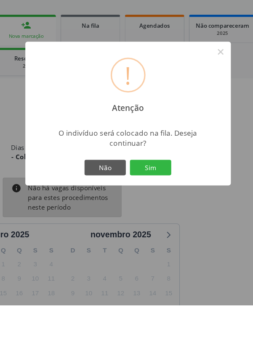
click at [156, 233] on button "Sim" at bounding box center [147, 226] width 38 height 14
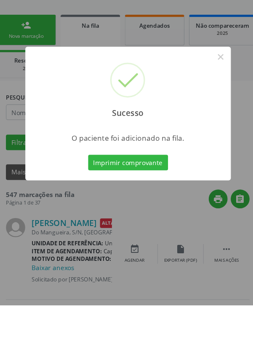
click at [134, 228] on button "Imprimir comprovante" at bounding box center [126, 221] width 73 height 14
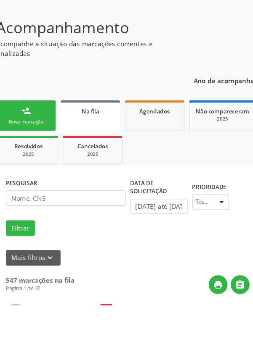
scroll to position [51, 0]
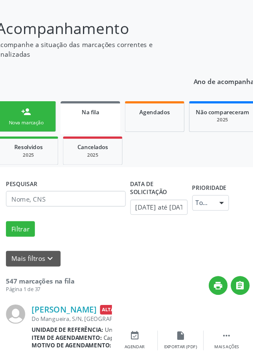
click at [21, 131] on div "Nova marcação" at bounding box center [33, 132] width 42 height 6
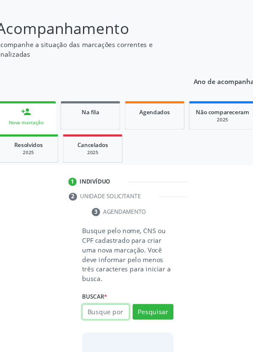
click at [106, 308] on input "text" at bounding box center [106, 306] width 43 height 14
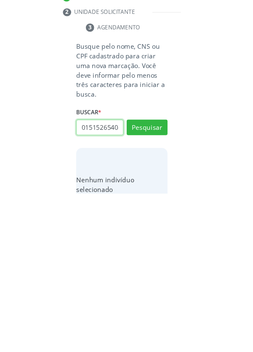
scroll to position [0, 2]
type input "01515265404"
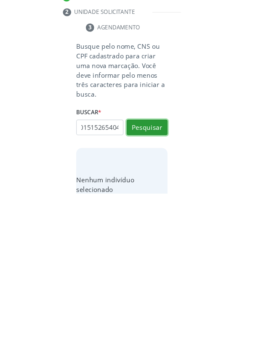
click at [149, 296] on button "Pesquisar" at bounding box center [149, 292] width 37 height 14
type input "01515265404"
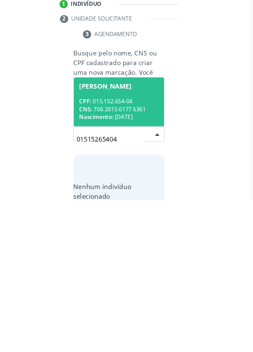
scroll to position [66, 0]
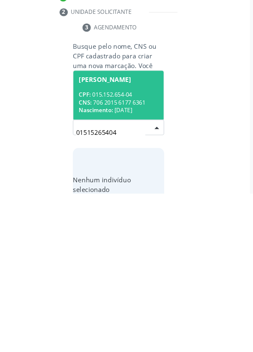
click at [127, 260] on div "CPF: 015.152.654-04" at bounding box center [126, 261] width 73 height 7
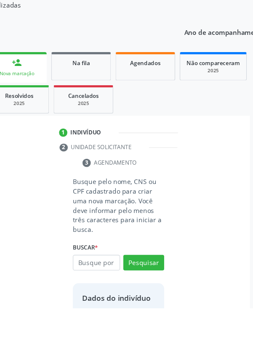
scroll to position [34, 0]
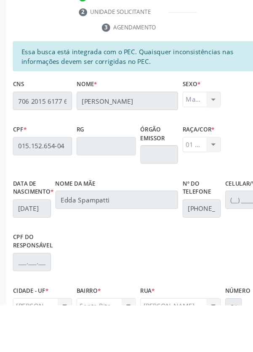
scroll to position [200, 0]
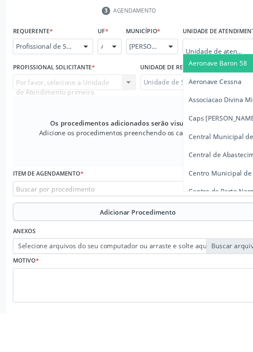
scroll to position [191, 0]
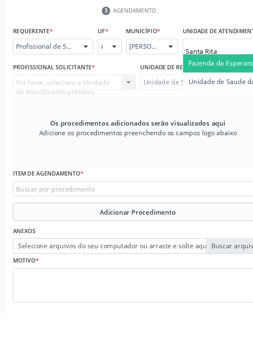
type input "Santa Rita"
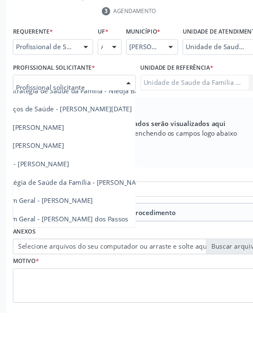
scroll to position [76, 52]
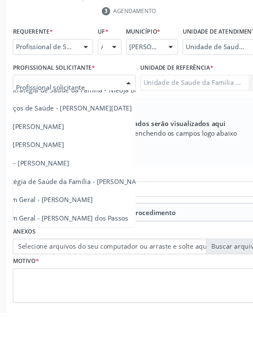
click at [85, 236] on span "Médico da Estratégia de Saúde da Família - [PERSON_NAME]" at bounding box center [50, 232] width 171 height 8
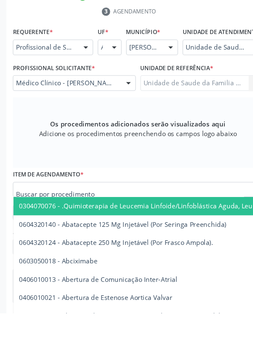
scroll to position [190, 0]
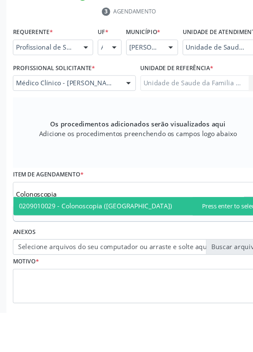
type input "Colonoscopia"
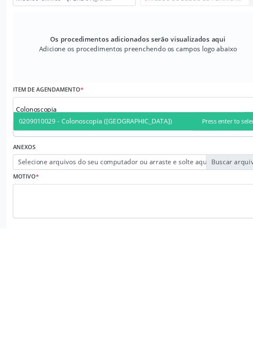
click at [136, 263] on span "0209010029 - Colonoscopia ([GEOGRAPHIC_DATA])" at bounding box center [126, 254] width 228 height 17
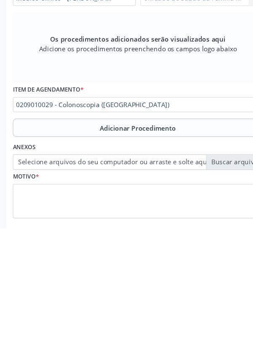
scroll to position [191, 0]
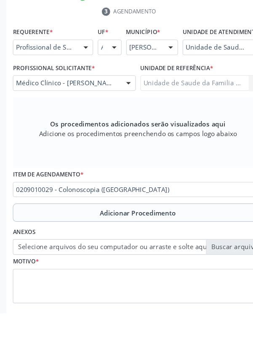
click at [34, 268] on button "Adicionar Procedimento" at bounding box center [126, 259] width 229 height 17
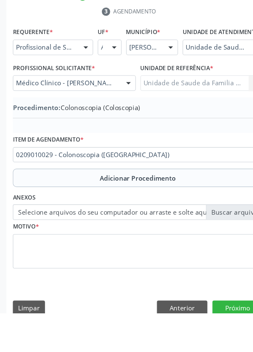
scroll to position [175, 0]
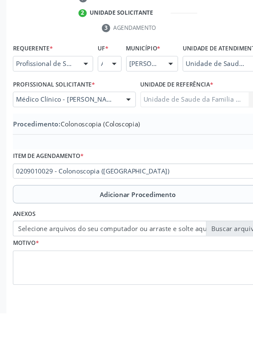
click at [27, 282] on label "Selecione arquivos do seu computador ou arraste e solte aqui" at bounding box center [126, 274] width 229 height 14
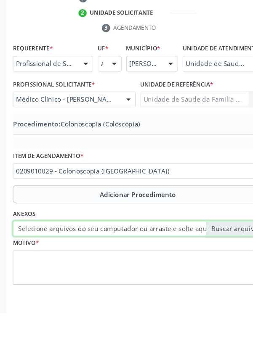
click at [27, 282] on input "Selecione arquivos do seu computador ou arraste e solte aqui" at bounding box center [126, 274] width 229 height 14
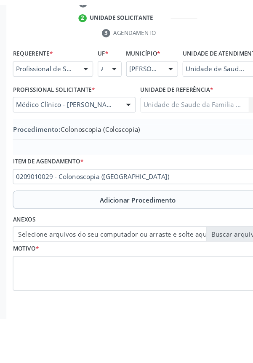
scroll to position [164, 0]
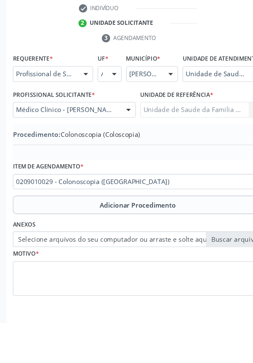
type input "C:\fakepath\17601008708451216071228472544537.jpg"
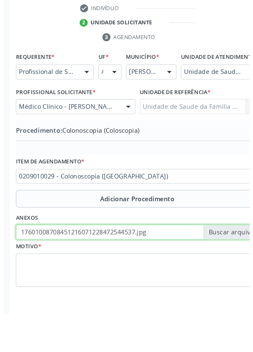
scroll to position [166, 0]
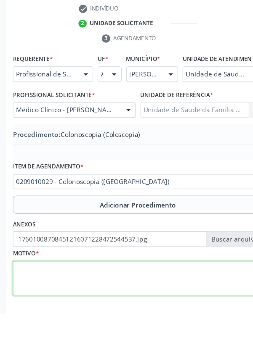
click at [59, 327] on textarea at bounding box center [126, 320] width 229 height 32
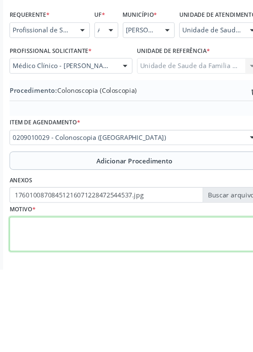
scroll to position [175, 0]
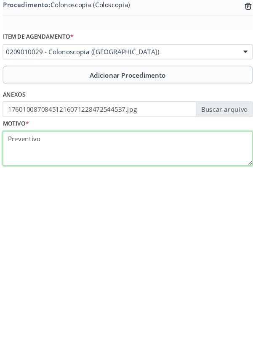
click at [58, 317] on textarea "Preventivo" at bounding box center [126, 311] width 229 height 32
type textarea "Pesquisa de sangue oculto nas fezes Positivo"
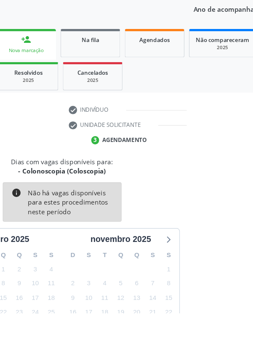
scroll to position [70, 0]
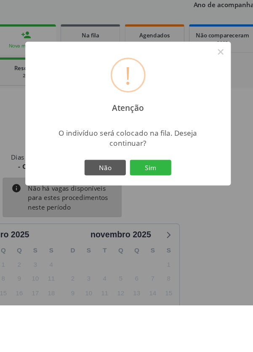
click at [156, 233] on button "Sim" at bounding box center [147, 226] width 38 height 14
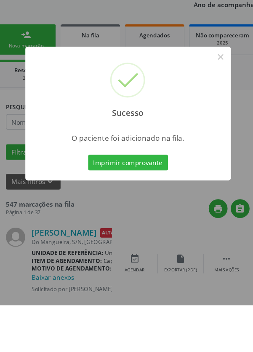
scroll to position [0, 0]
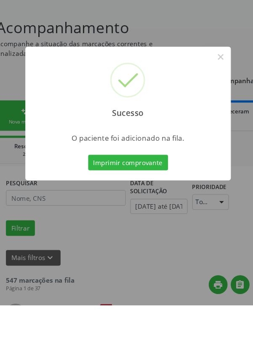
click at [135, 228] on button "Imprimir comprovante" at bounding box center [126, 221] width 73 height 14
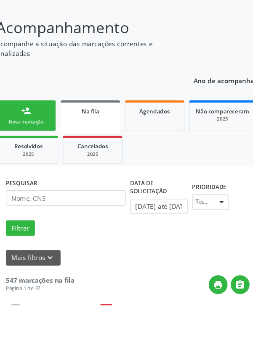
scroll to position [51, 0]
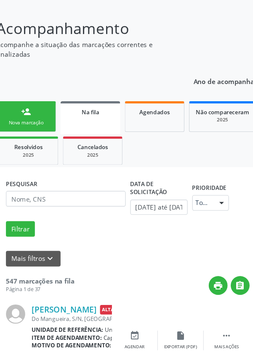
click at [25, 124] on link "person_add Nova marcação" at bounding box center [33, 127] width 55 height 28
click at [29, 122] on div "person_add" at bounding box center [33, 122] width 9 height 9
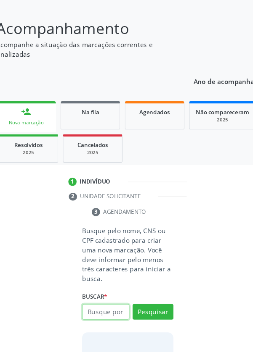
click at [103, 307] on input "text" at bounding box center [106, 306] width 43 height 14
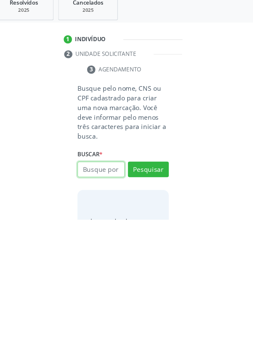
scroll to position [66, 0]
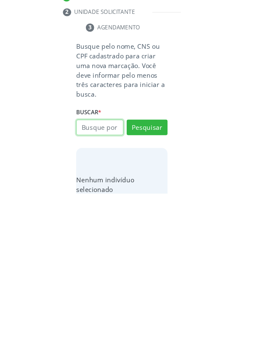
click at [98, 291] on input "text" at bounding box center [106, 292] width 43 height 14
type input "0"
type input "70450539371415"
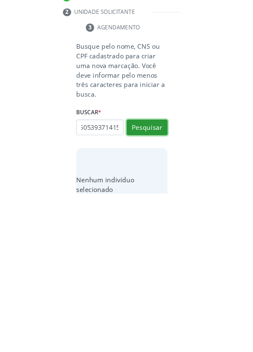
click at [151, 287] on button "Pesquisar" at bounding box center [149, 292] width 37 height 14
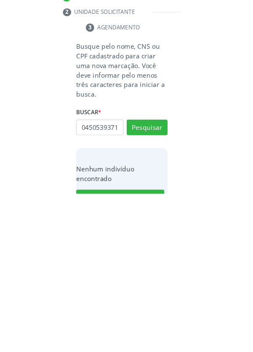
scroll to position [0, 0]
type input "7"
type input "07591908448"
click at [150, 291] on button "Pesquisar" at bounding box center [149, 292] width 37 height 14
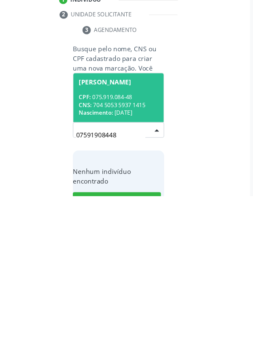
scroll to position [66, 0]
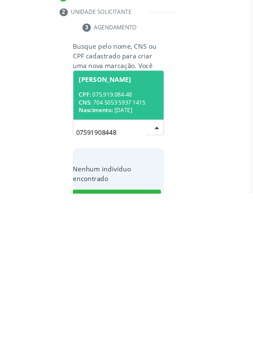
click at [129, 266] on div "CNS: 704 5053 5937 1415" at bounding box center [126, 268] width 73 height 7
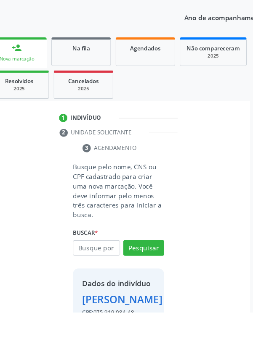
scroll to position [63, 0]
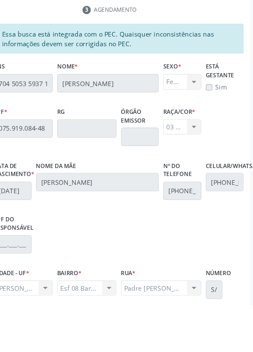
scroll to position [200, 0]
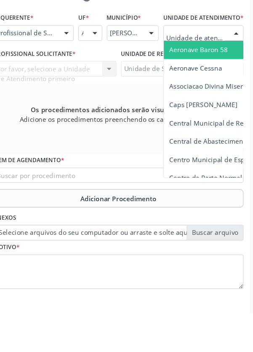
scroll to position [203, 0]
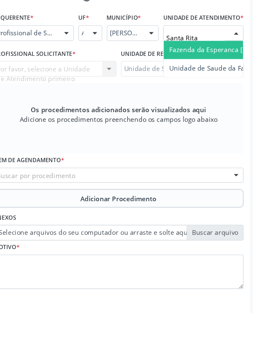
type input "Santa Rita"
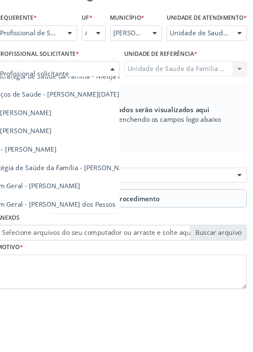
scroll to position [76, 50]
click at [103, 223] on span "Médico da Estratégia de Saúde da Família - [PERSON_NAME]" at bounding box center [52, 219] width 171 height 8
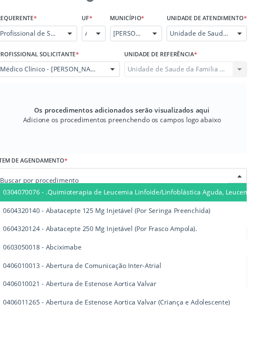
scroll to position [203, 0]
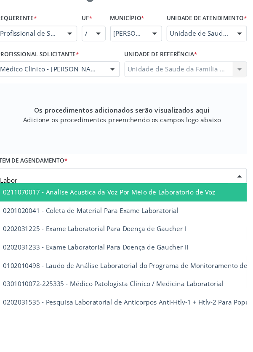
type input "Labora"
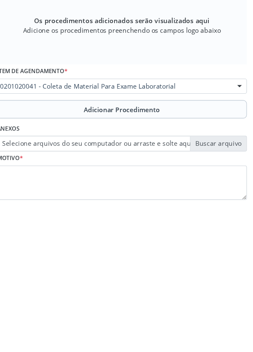
scroll to position [202, 0]
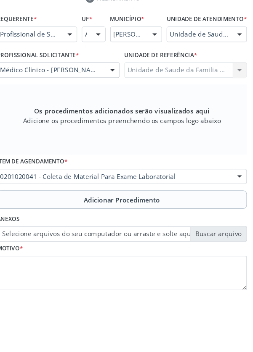
click at [48, 257] on button "Adicionar Procedimento" at bounding box center [126, 248] width 229 height 17
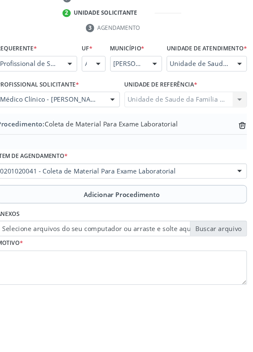
click at [58, 282] on label "Selecione arquivos do seu computador ou arraste e solte aqui" at bounding box center [126, 274] width 229 height 14
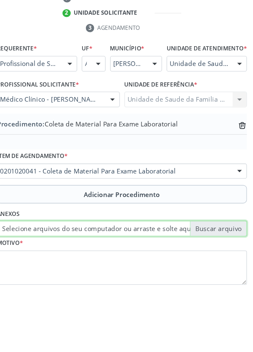
click at [58, 282] on input "Selecione arquivos do seu computador ou arraste e solte aqui" at bounding box center [126, 274] width 229 height 14
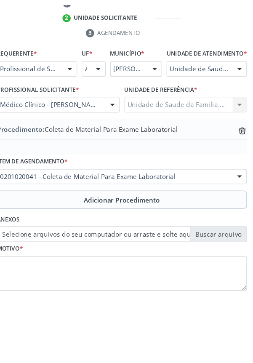
scroll to position [164, 0]
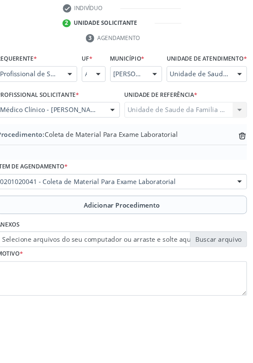
type input "C:\fakepath\17601013287268058864032119860149.jpg"
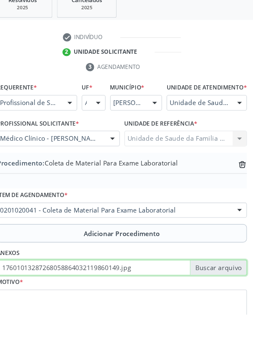
scroll to position [131, 0]
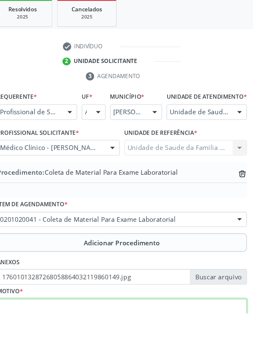
click at [44, 352] on textarea at bounding box center [126, 355] width 229 height 32
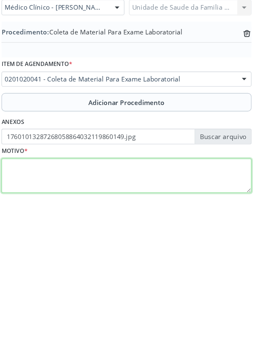
scroll to position [175, 0]
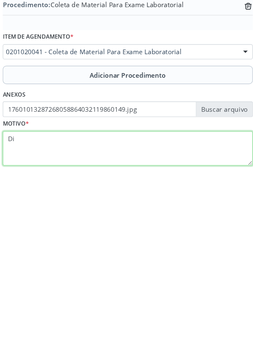
type textarea "D"
type textarea "Diareia"
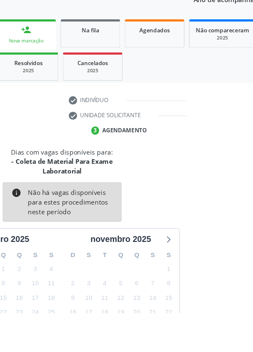
scroll to position [79, 0]
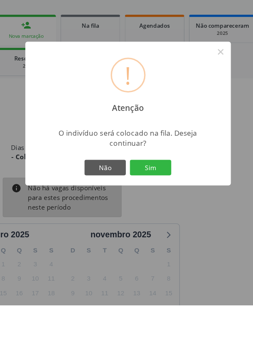
click at [155, 233] on button "Sim" at bounding box center [147, 226] width 38 height 14
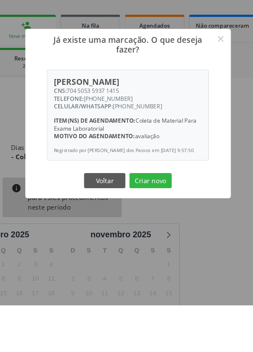
click at [156, 245] on button "Criar novo" at bounding box center [147, 238] width 39 height 14
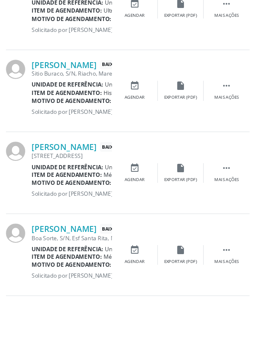
scroll to position [537, 0]
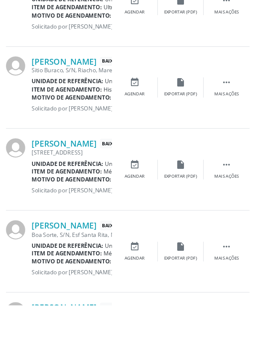
click at [98, 350] on link "[PERSON_NAME]" at bounding box center [68, 353] width 60 height 9
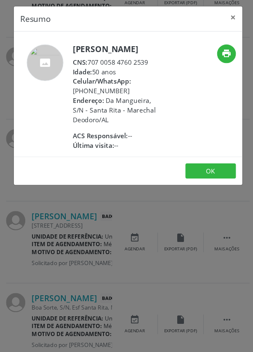
scroll to position [0, 0]
